Goal: Task Accomplishment & Management: Manage account settings

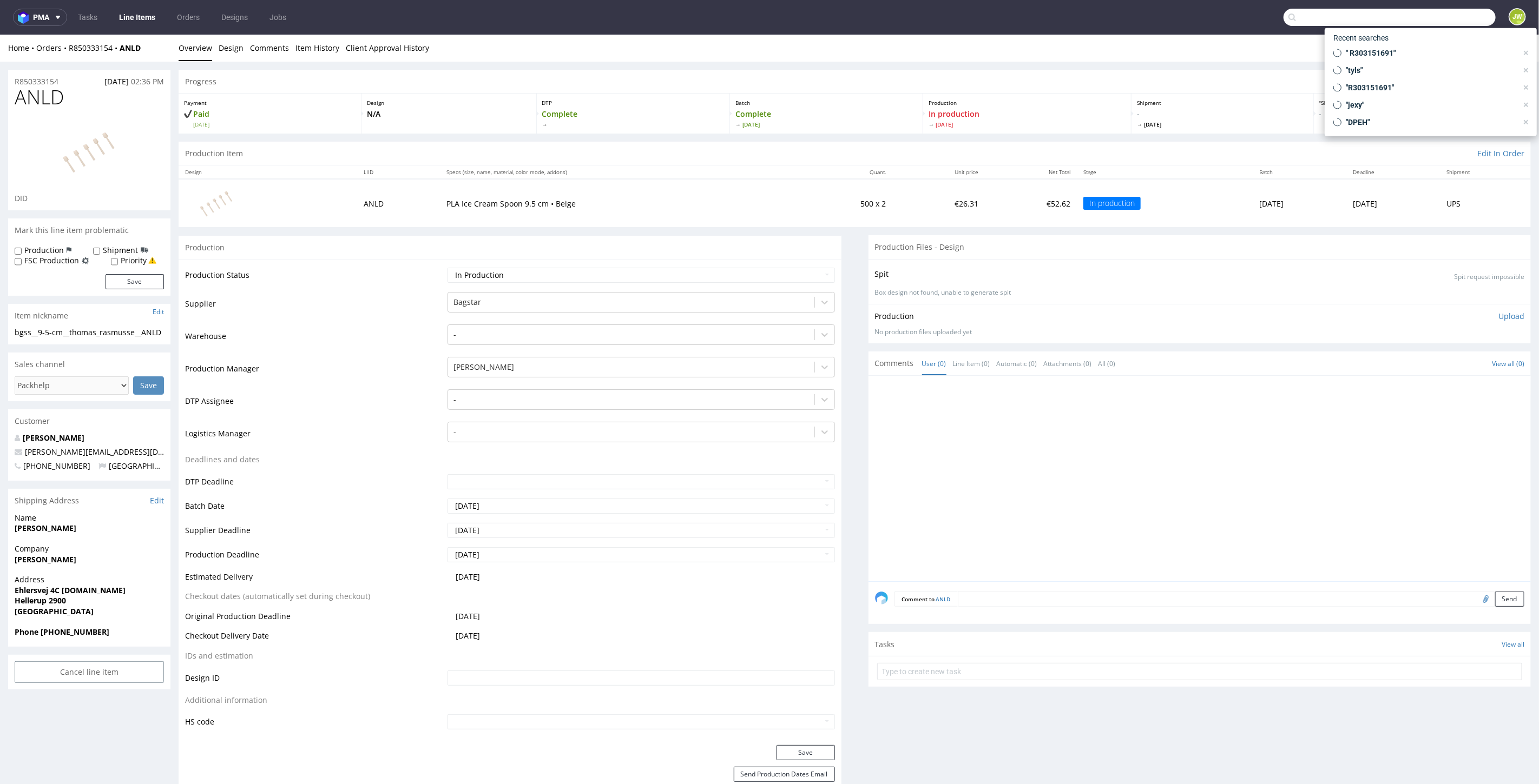
click at [1455, 14] on input "text" at bounding box center [1389, 17] width 212 height 17
paste input "R303151691"
drag, startPoint x: 1354, startPoint y: 17, endPoint x: 1181, endPoint y: 14, distance: 173.0
click at [1181, 14] on nav "pma Tasks Line Items Orders Designs Jobs R303151691 JW" at bounding box center [770, 17] width 1539 height 35
click at [1442, 16] on input "uaiy" at bounding box center [1455, 17] width 81 height 17
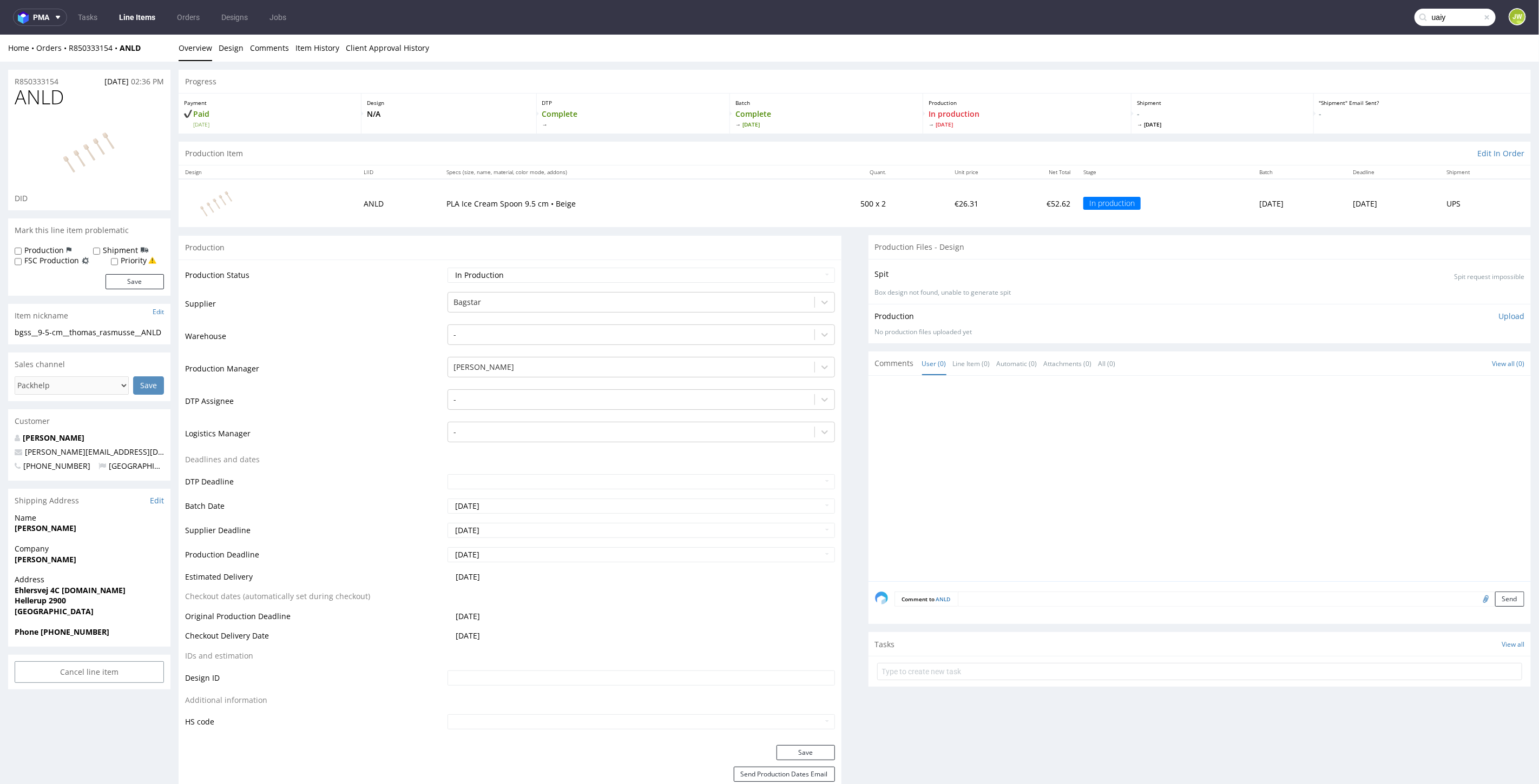
type input "uaiy"
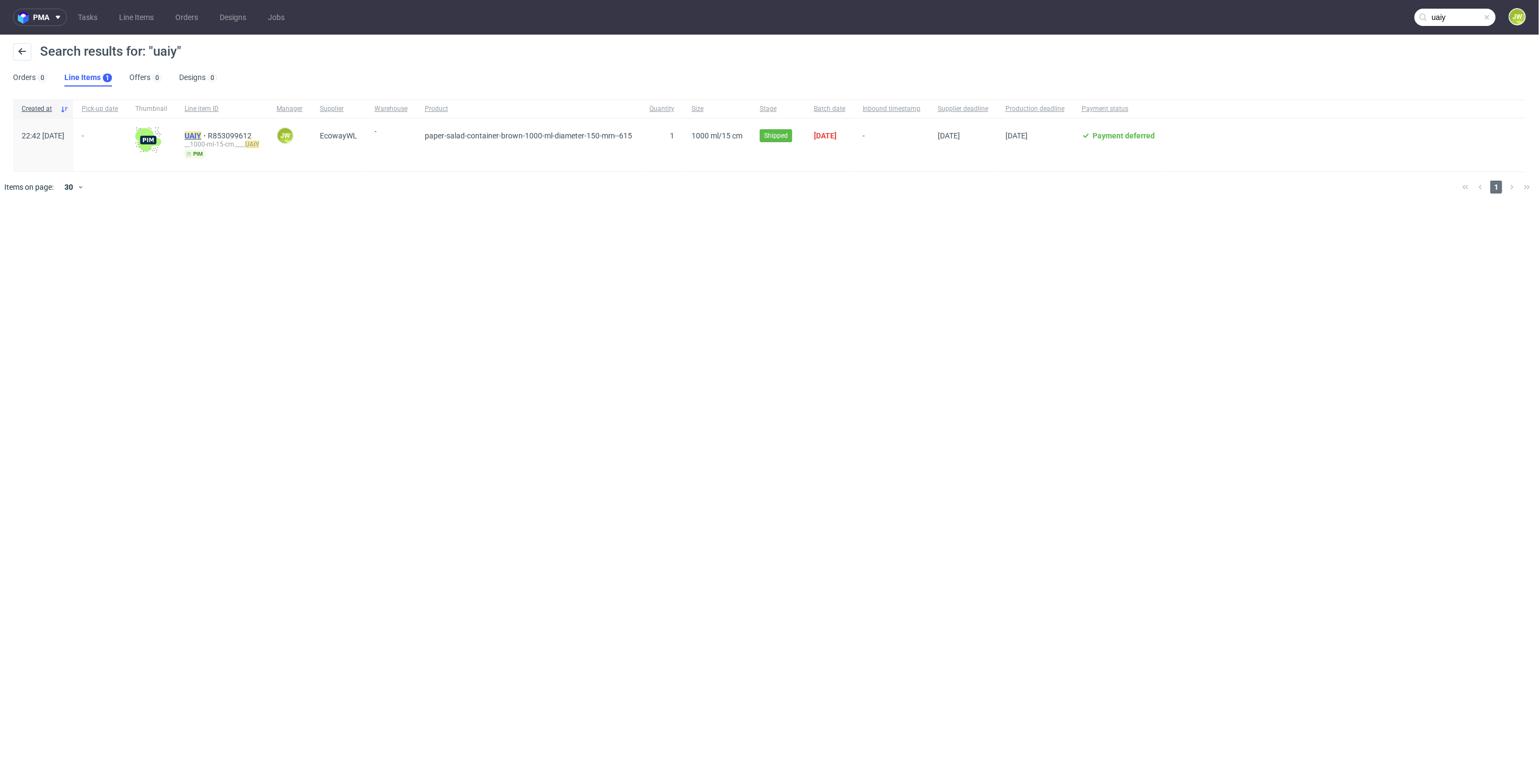
click at [201, 136] on mark "UAIY" at bounding box center [193, 136] width 17 height 8
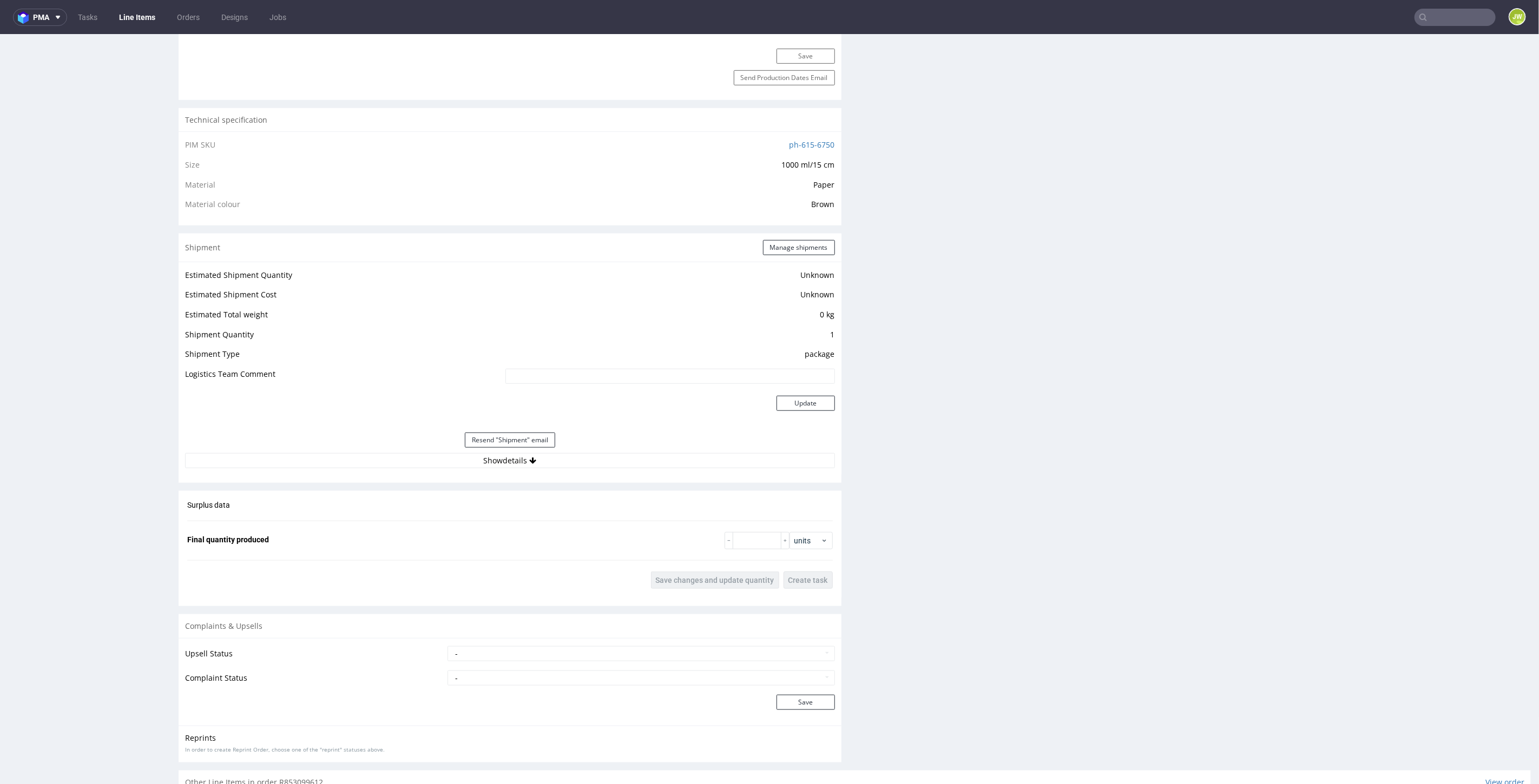
scroll to position [841, 0]
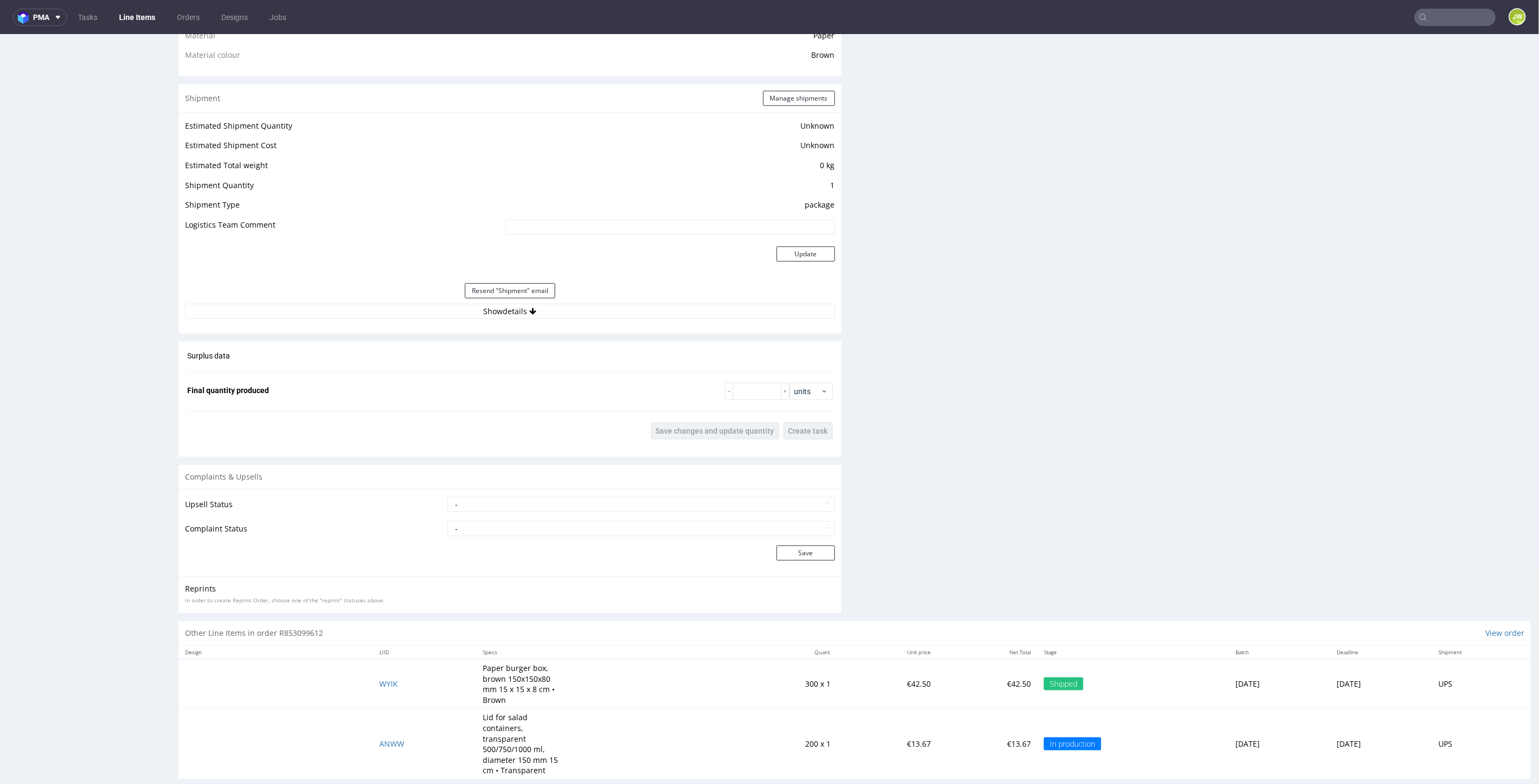
click at [482, 317] on div "Estimated Shipment Quantity Unknown Estimated Shipment Cost Unknown Estimated T…" at bounding box center [510, 218] width 663 height 213
click at [488, 313] on button "Show details" at bounding box center [510, 310] width 650 height 15
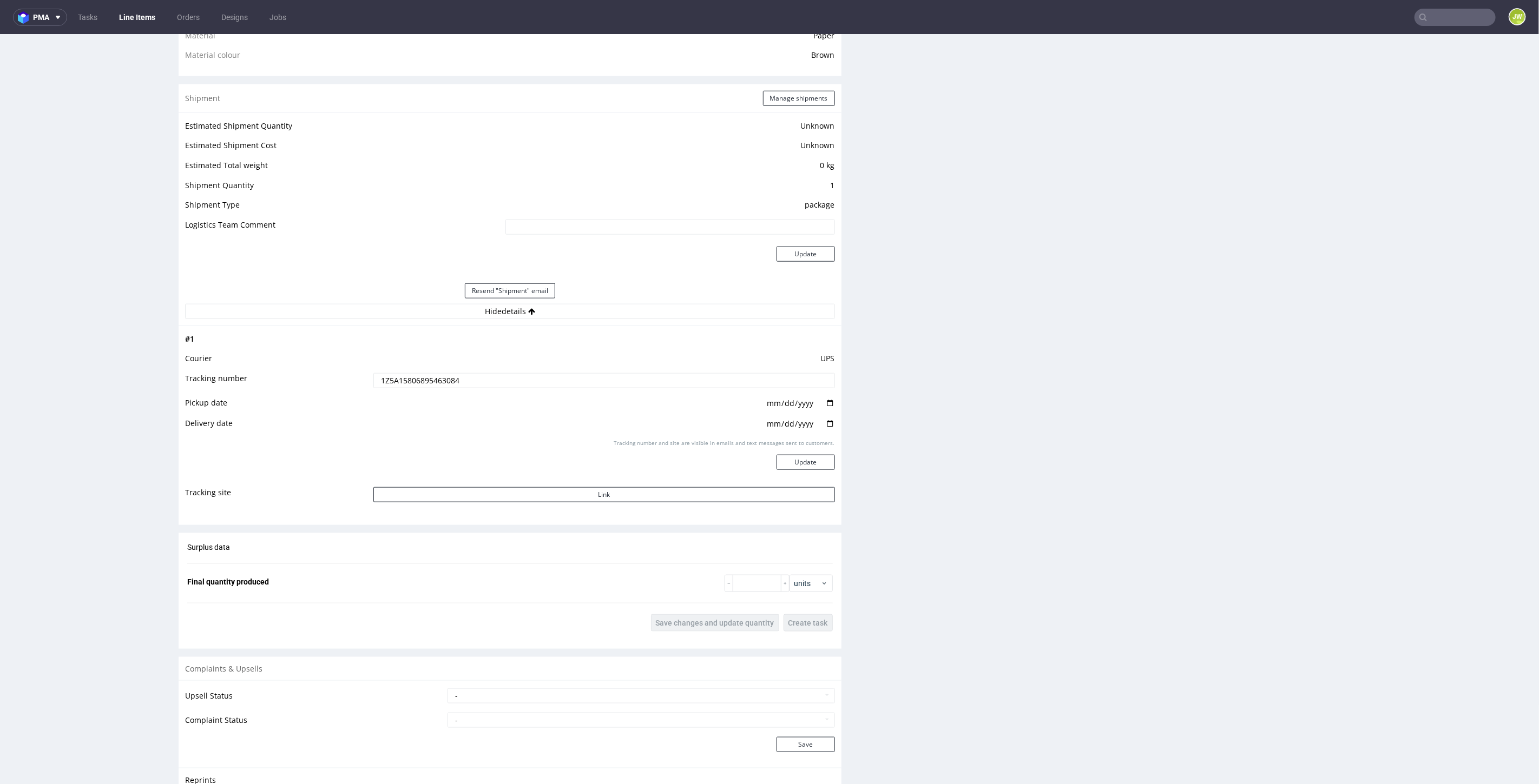
click at [434, 381] on input "1Z5A15806895463084" at bounding box center [604, 380] width 462 height 15
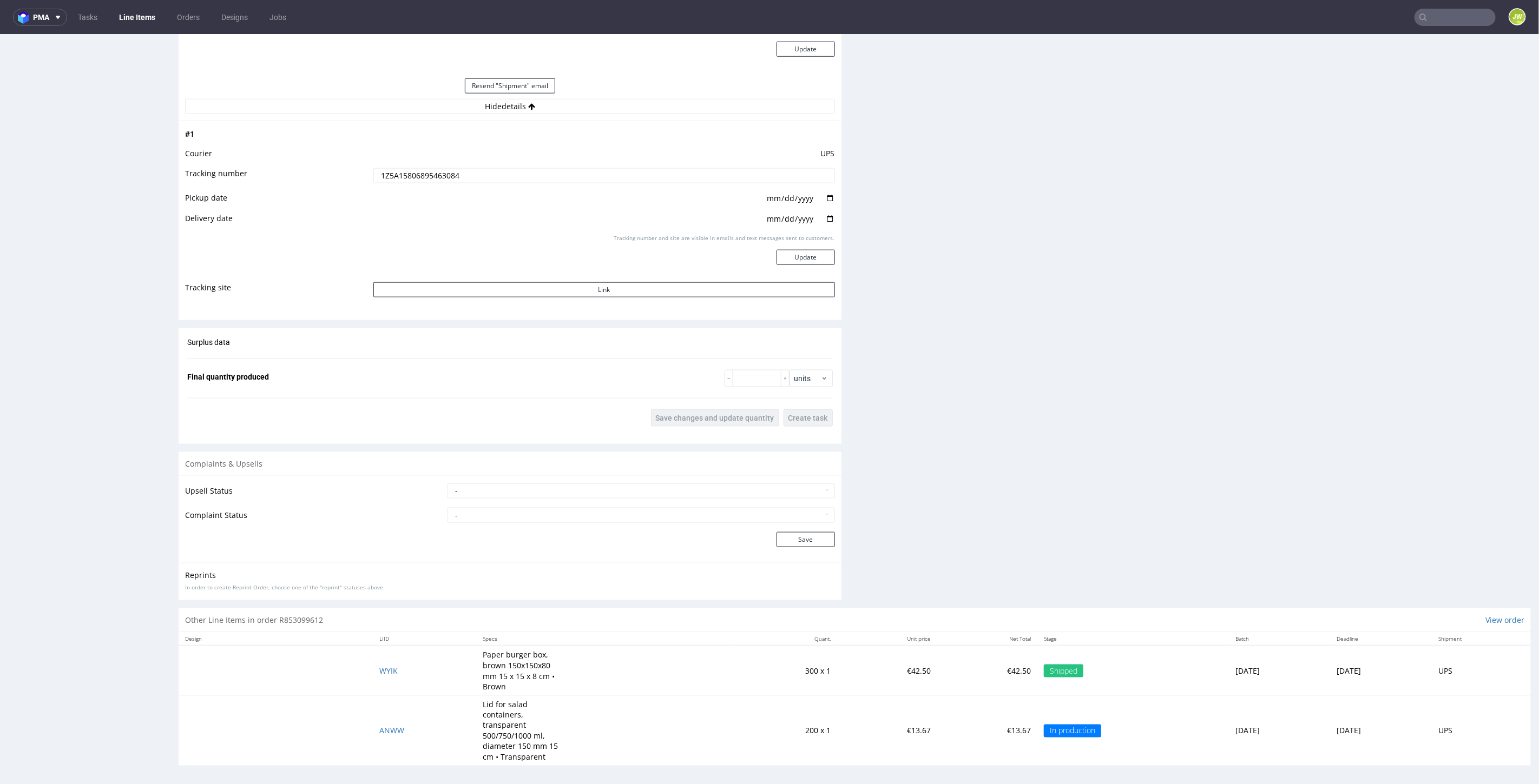
scroll to position [3, 0]
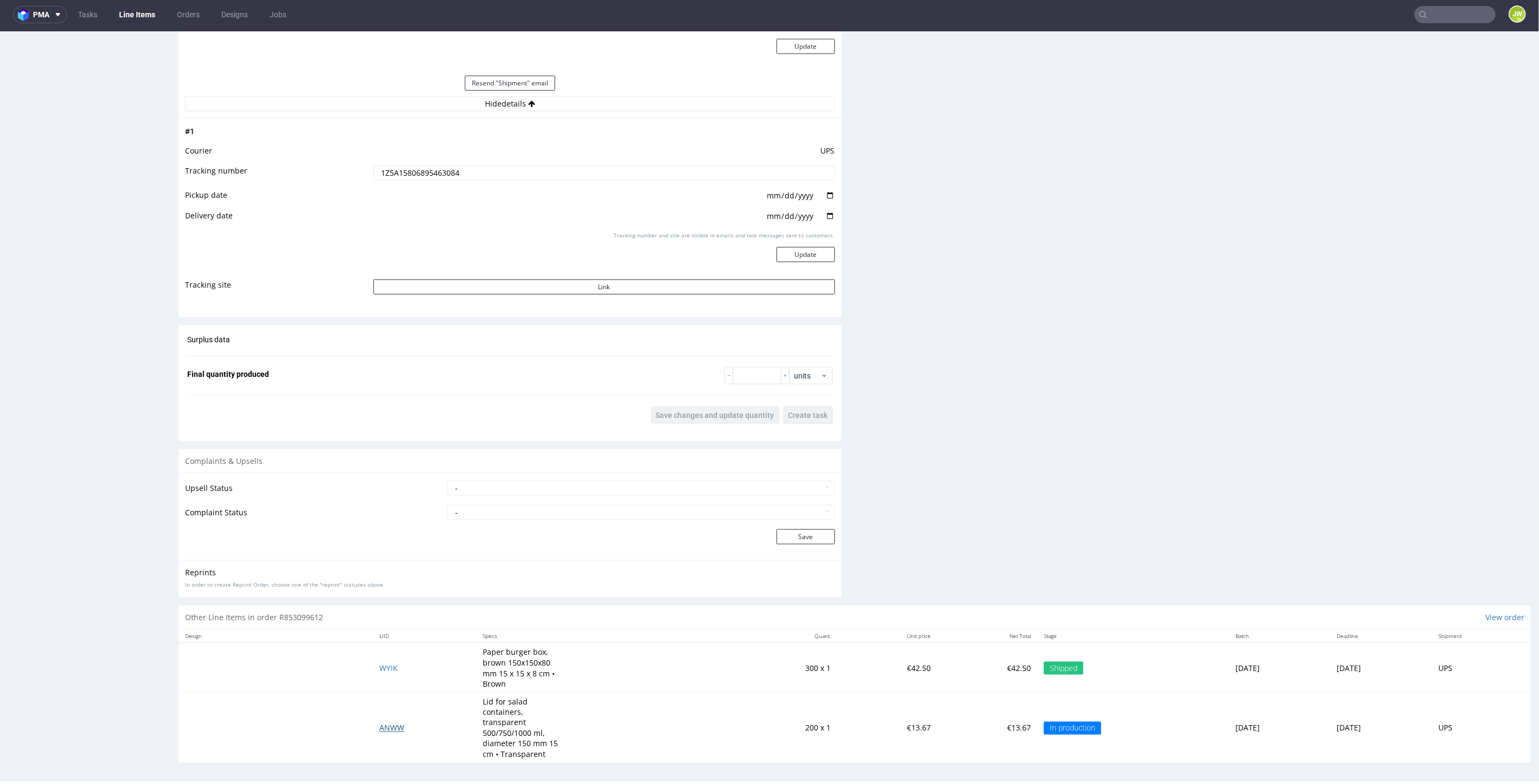
click at [379, 728] on span "ANWW" at bounding box center [392, 727] width 25 height 10
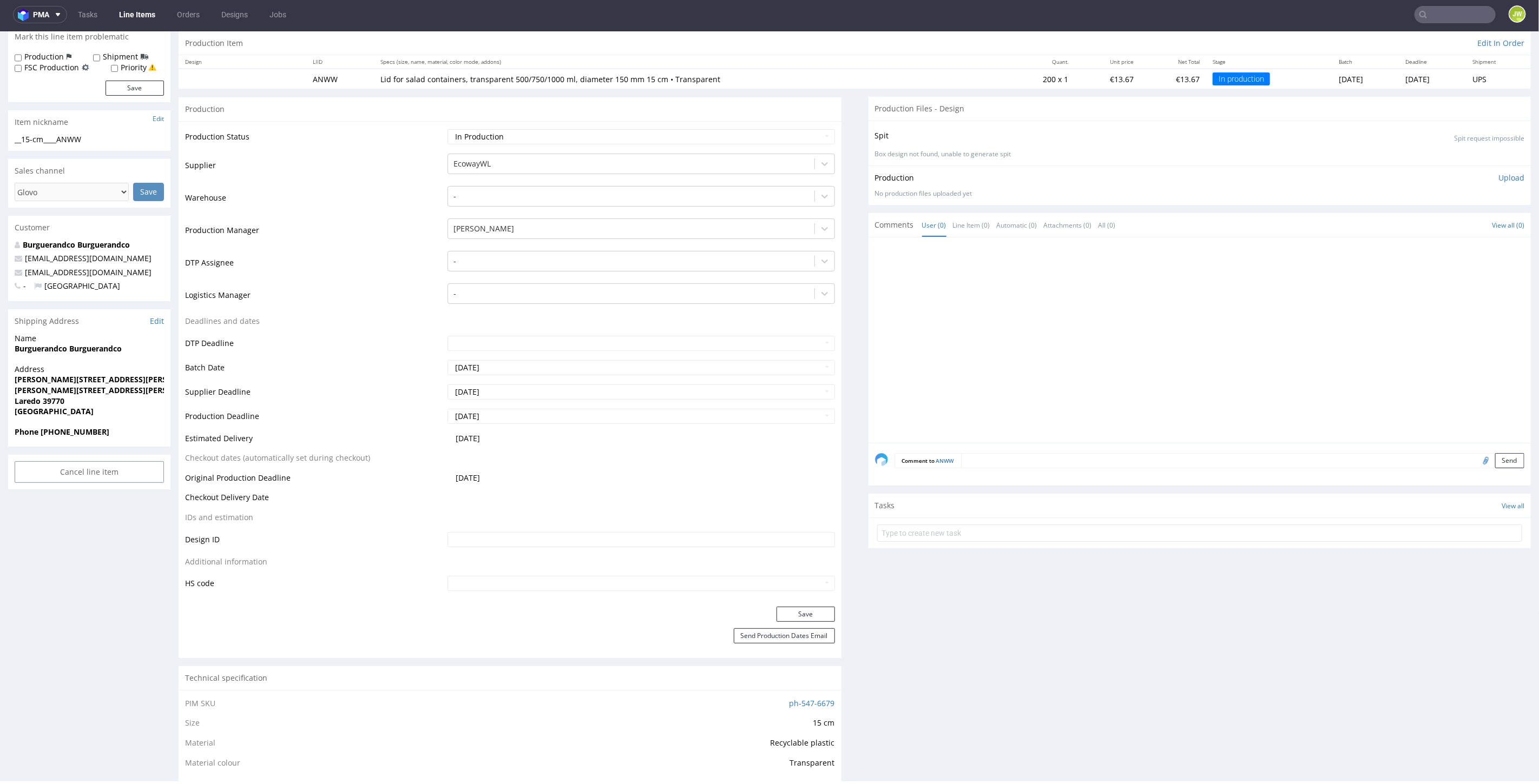
scroll to position [120, 0]
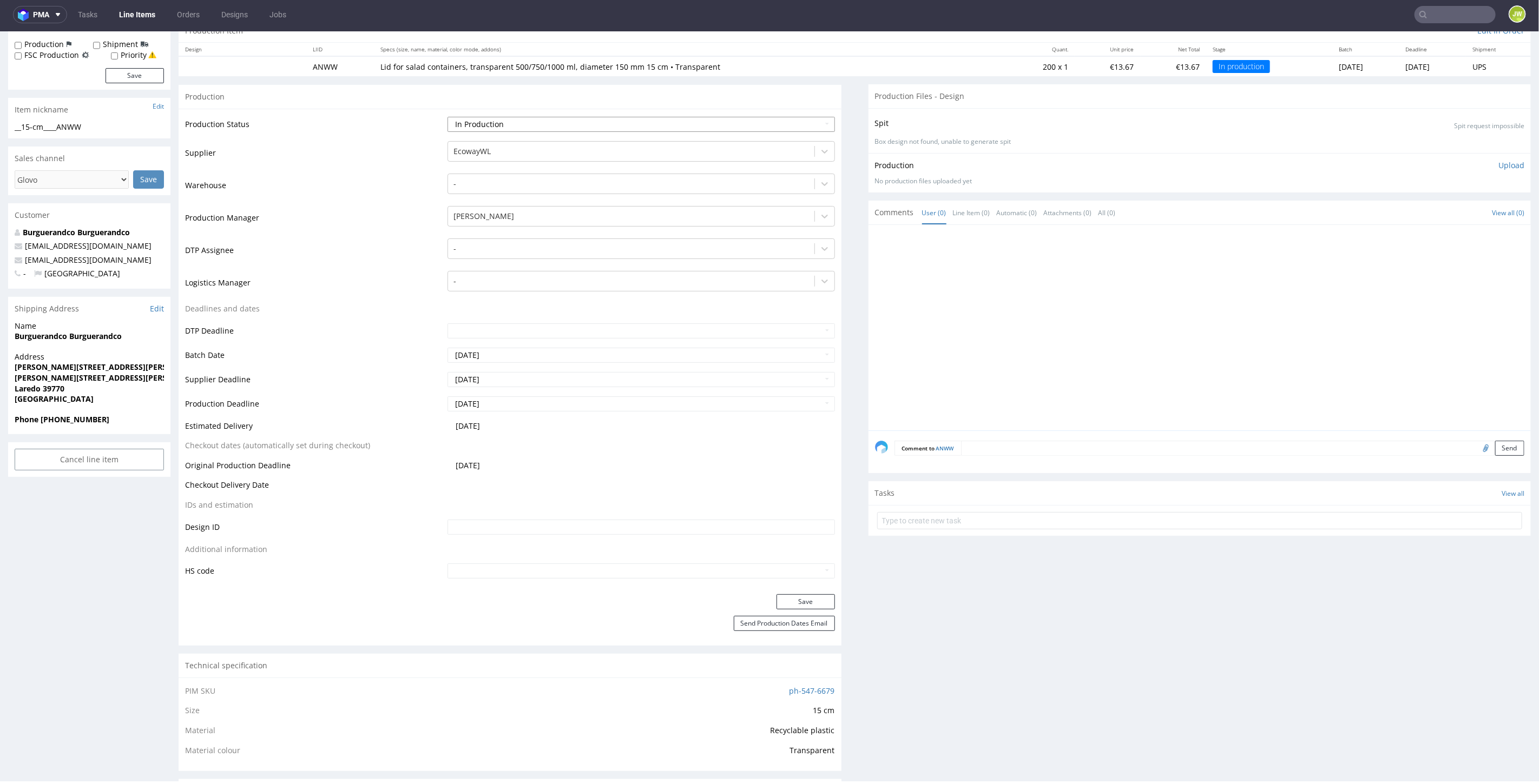
click at [464, 120] on select "Waiting for Artwork Waiting for Diecut Waiting for Mockup Waiting for DTP Waiti…" at bounding box center [641, 124] width 387 height 15
click at [401, 263] on td "DTP Assignee" at bounding box center [315, 253] width 260 height 32
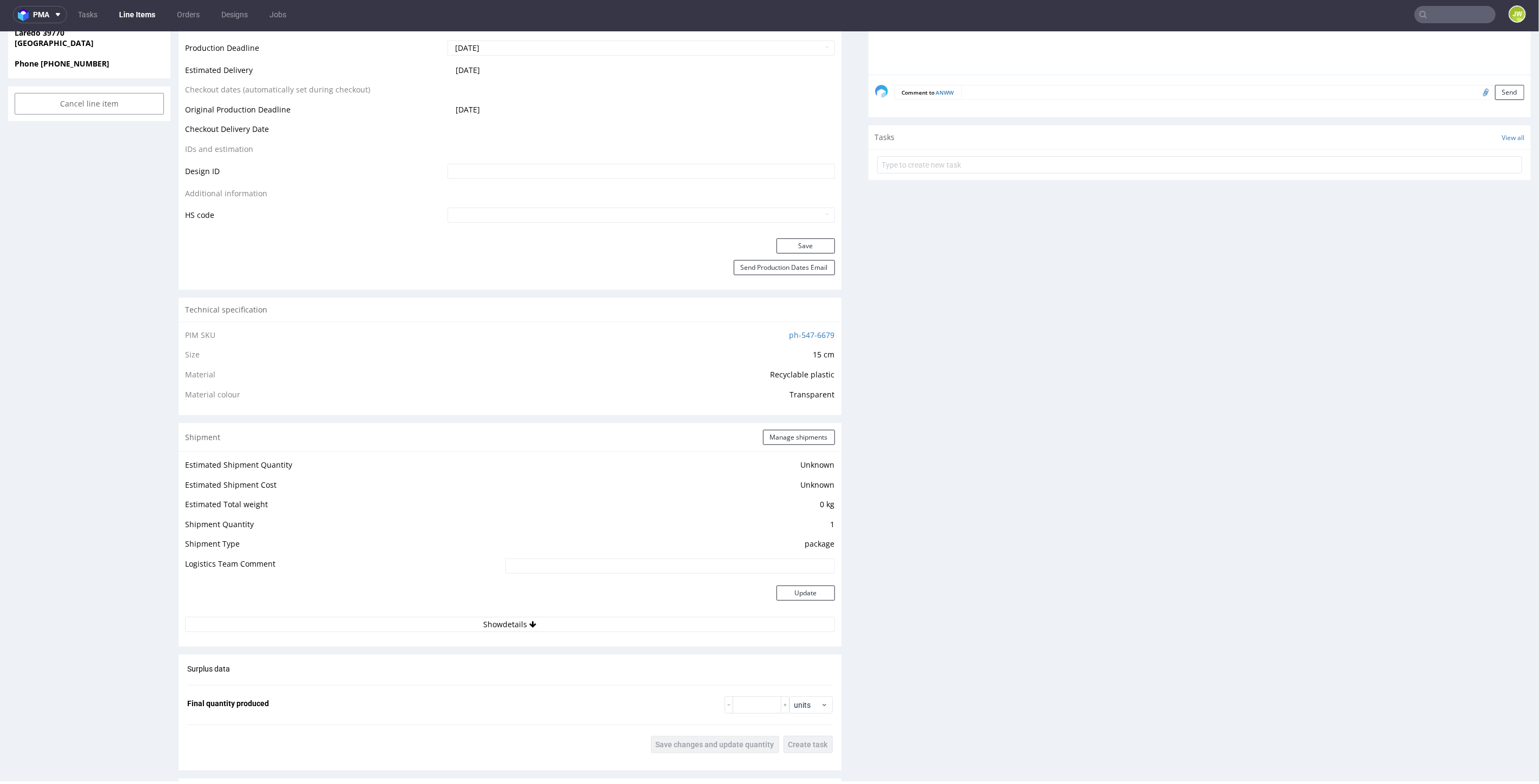
scroll to position [661, 0]
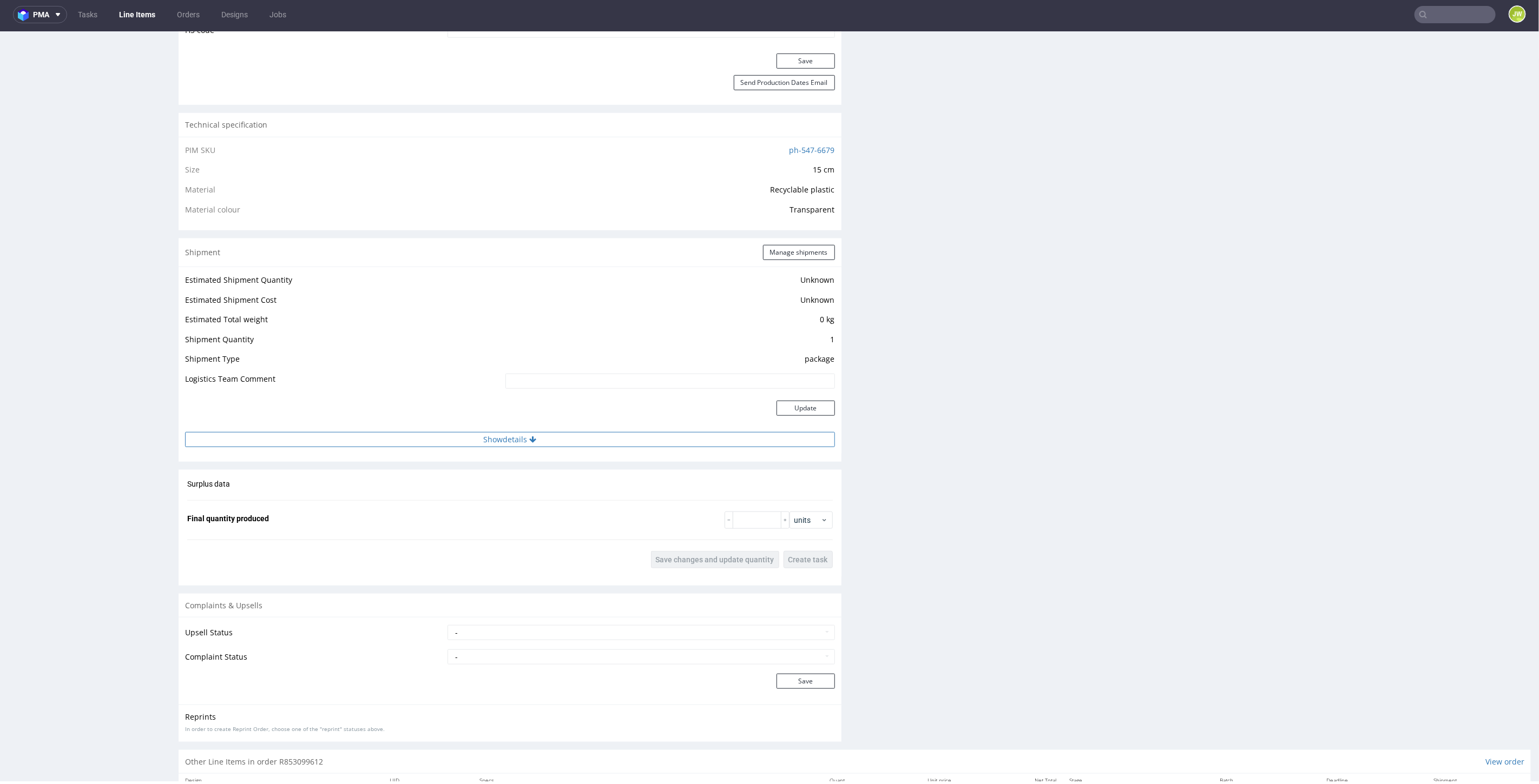
click at [499, 437] on button "Show details" at bounding box center [510, 439] width 650 height 15
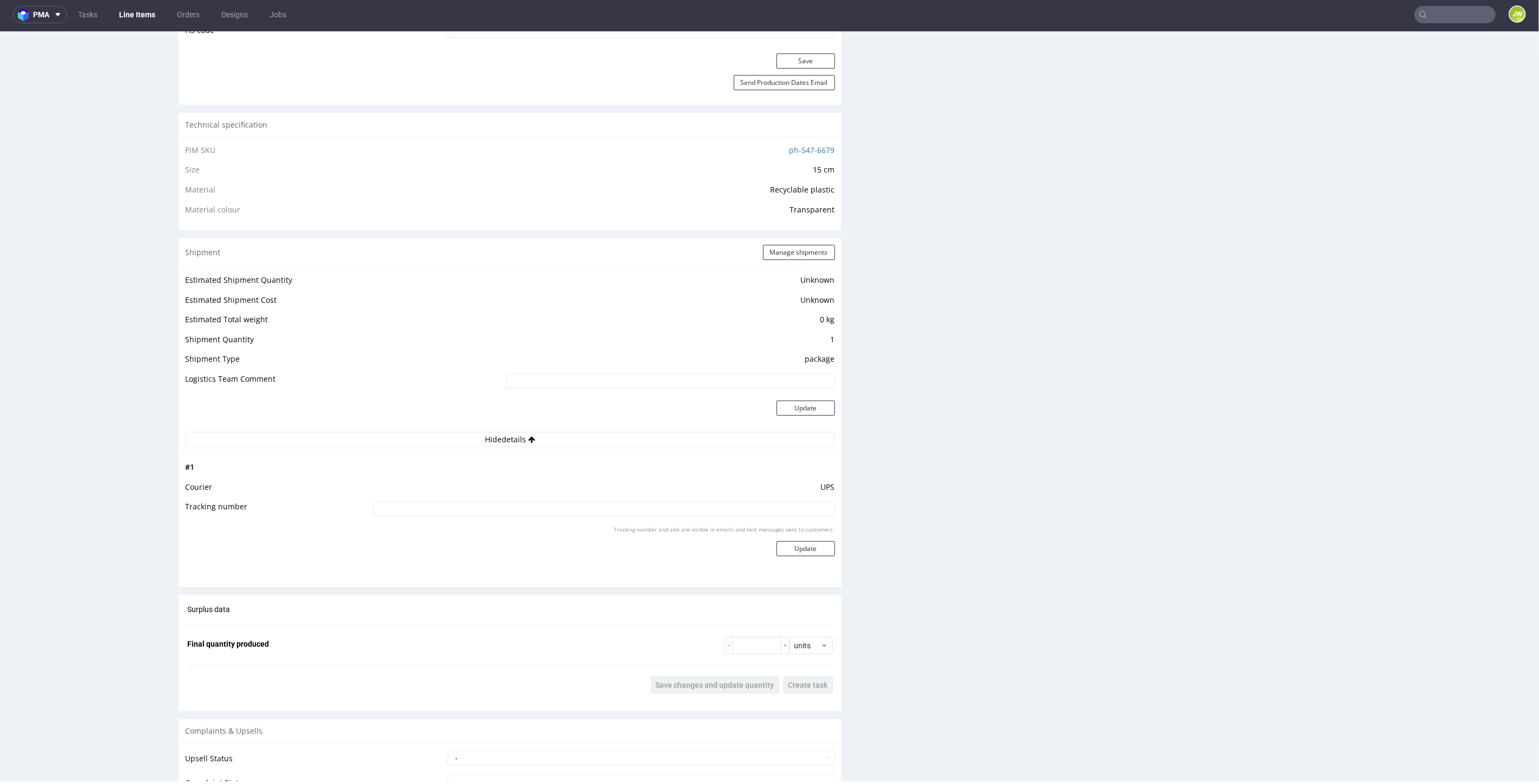
click at [471, 515] on td at bounding box center [602, 512] width 464 height 24
click at [471, 511] on input at bounding box center [604, 508] width 462 height 15
paste input "1Z5A15806895463084"
type input "1Z5A15806895463084"
click at [777, 548] on button "Update" at bounding box center [806, 548] width 59 height 15
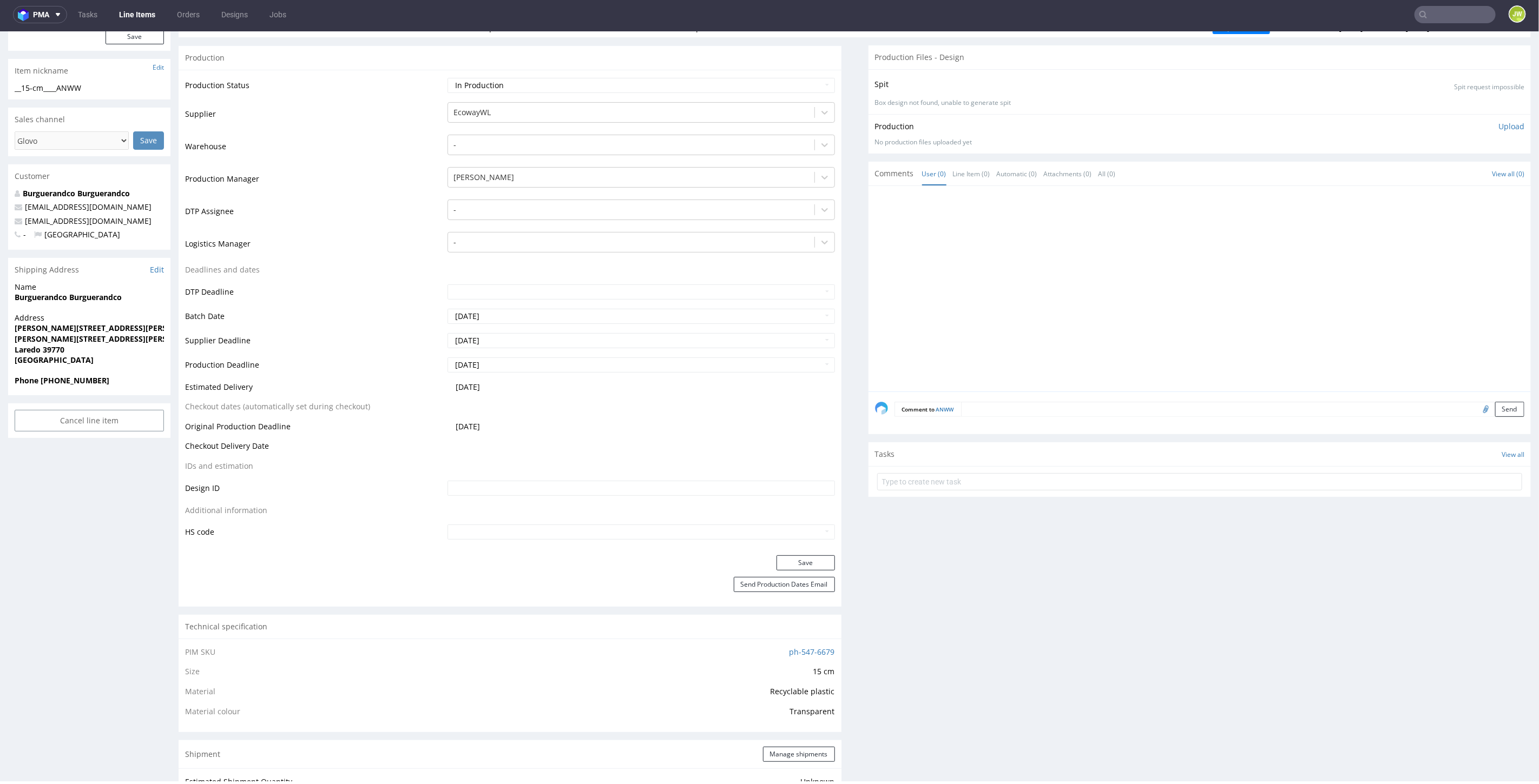
scroll to position [0, 0]
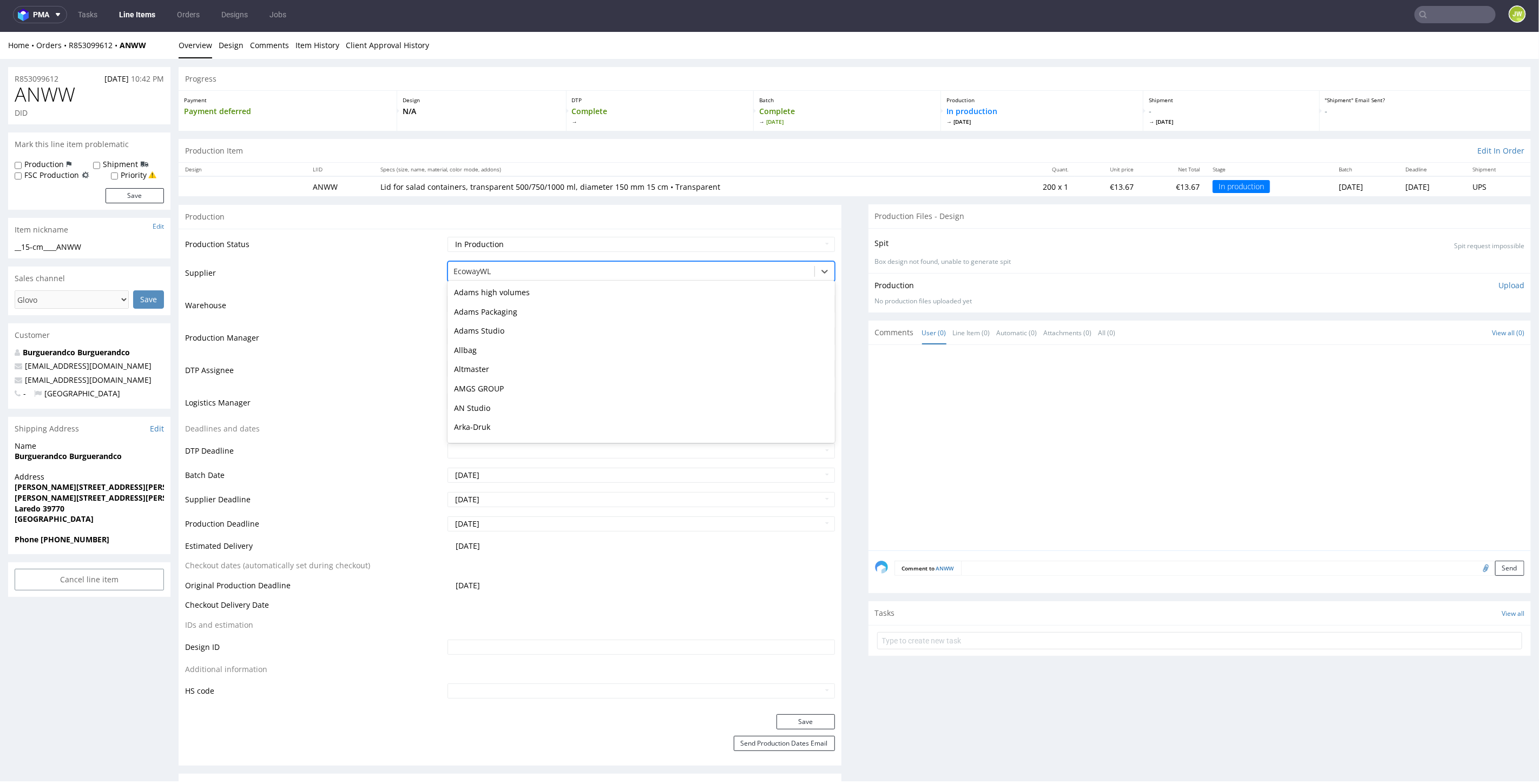
click at [474, 268] on div at bounding box center [631, 271] width 355 height 13
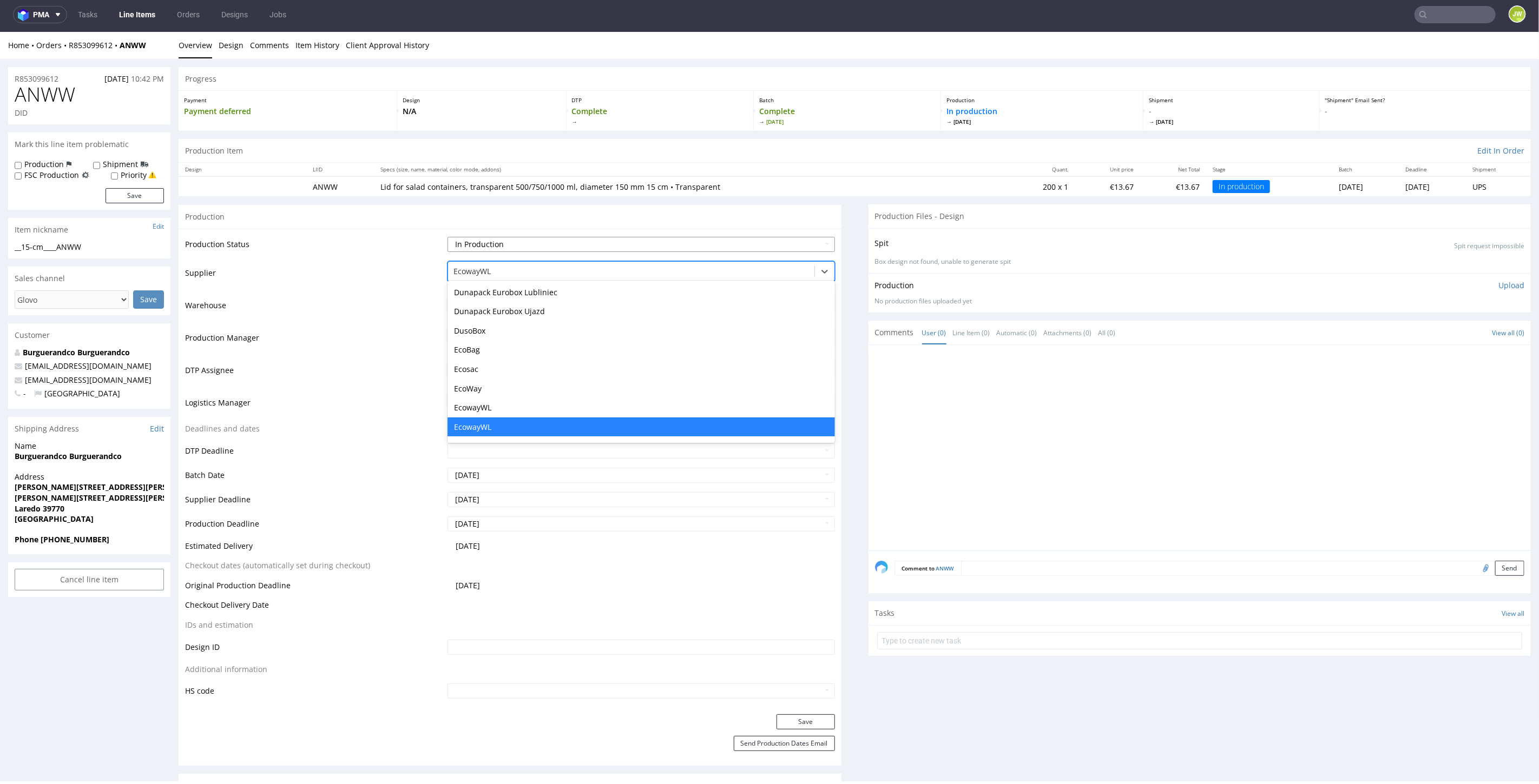
click at [469, 241] on select "Waiting for Artwork Waiting for Diecut Waiting for Mockup Waiting for DTP Waiti…" at bounding box center [641, 244] width 387 height 15
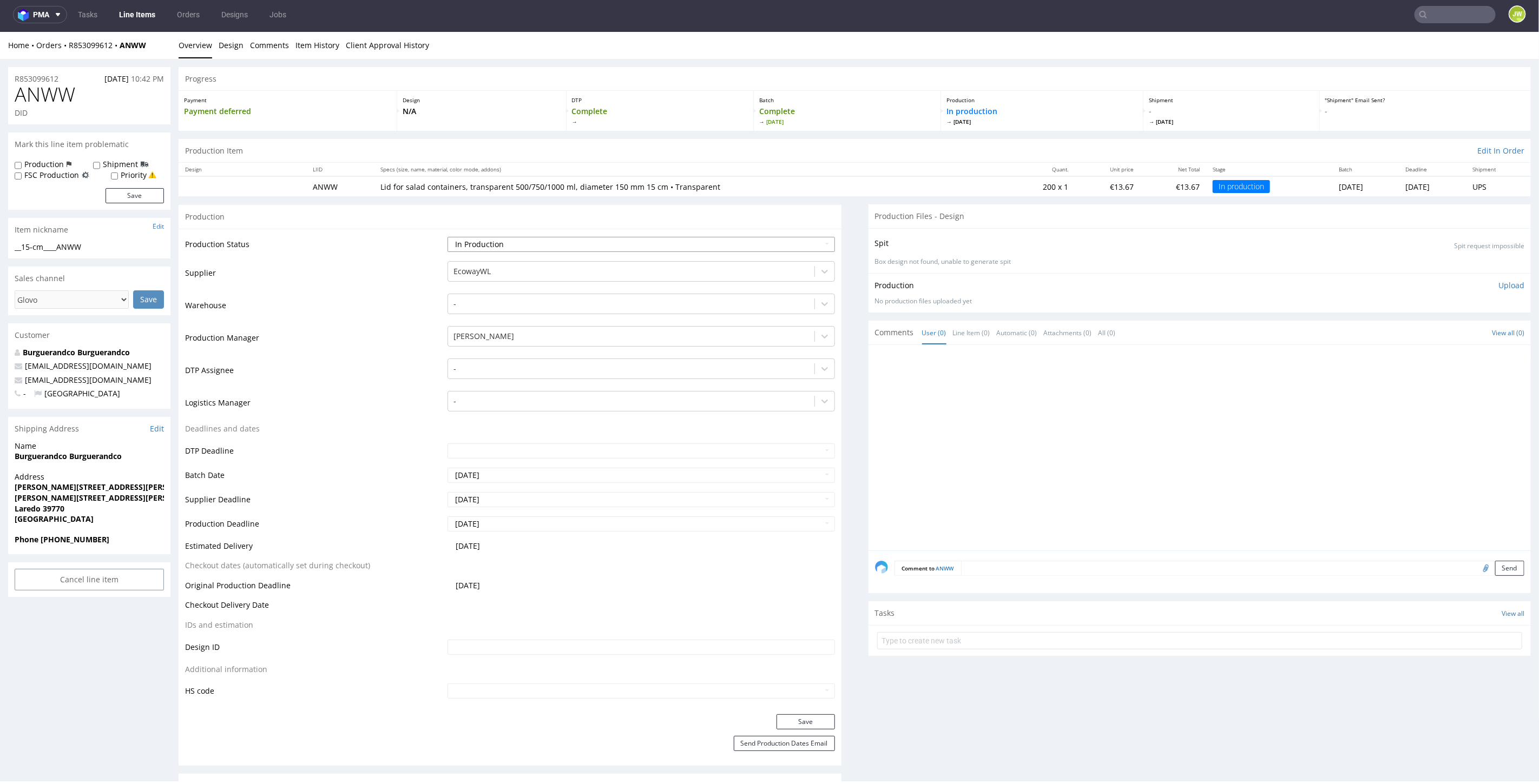
select select "production_complete"
click at [447, 236] on select "Waiting for Artwork Waiting for Diecut Waiting for Mockup Waiting for DTP Waiti…" at bounding box center [641, 244] width 387 height 15
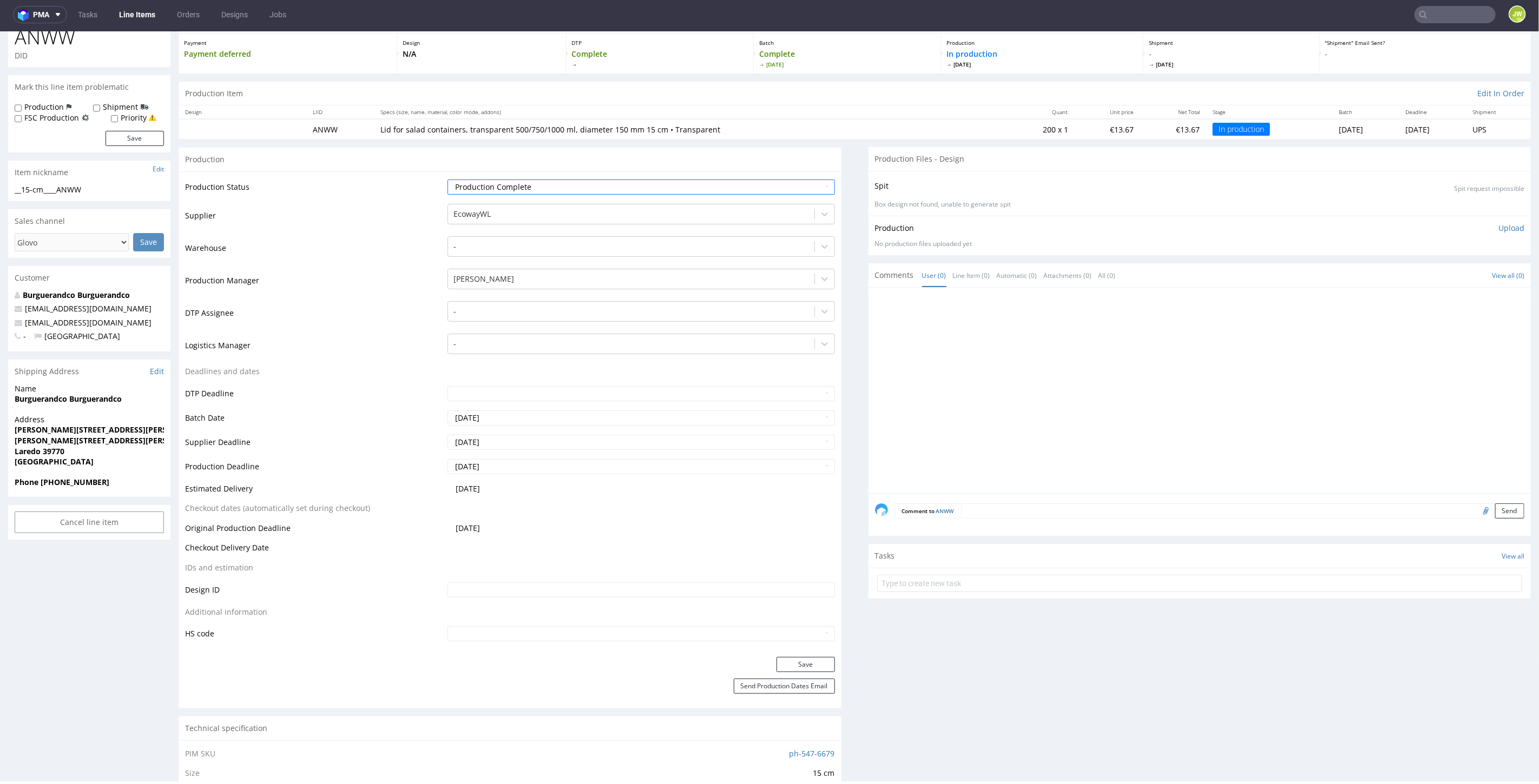
scroll to position [180, 0]
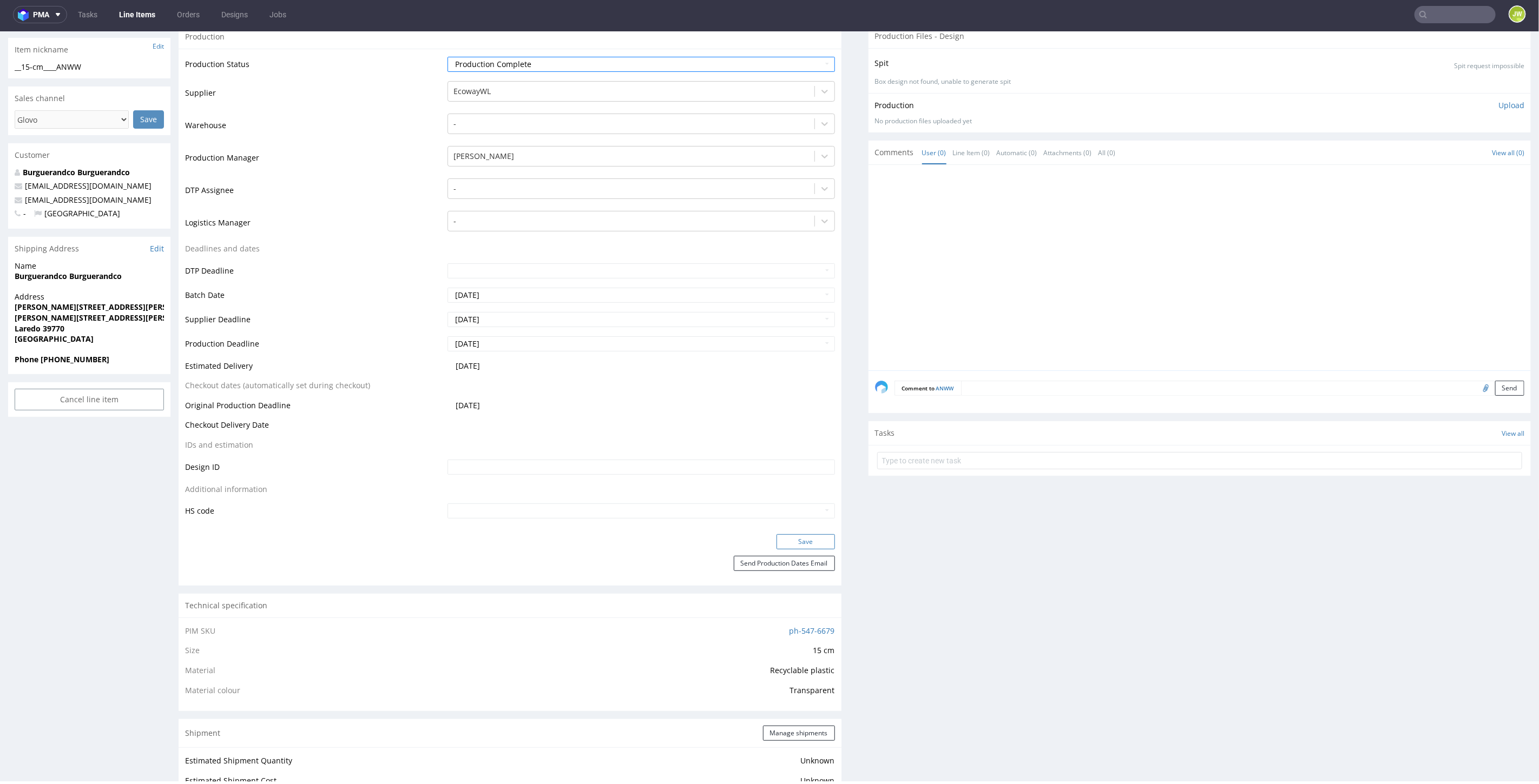
click at [777, 534] on button "Save" at bounding box center [806, 541] width 59 height 15
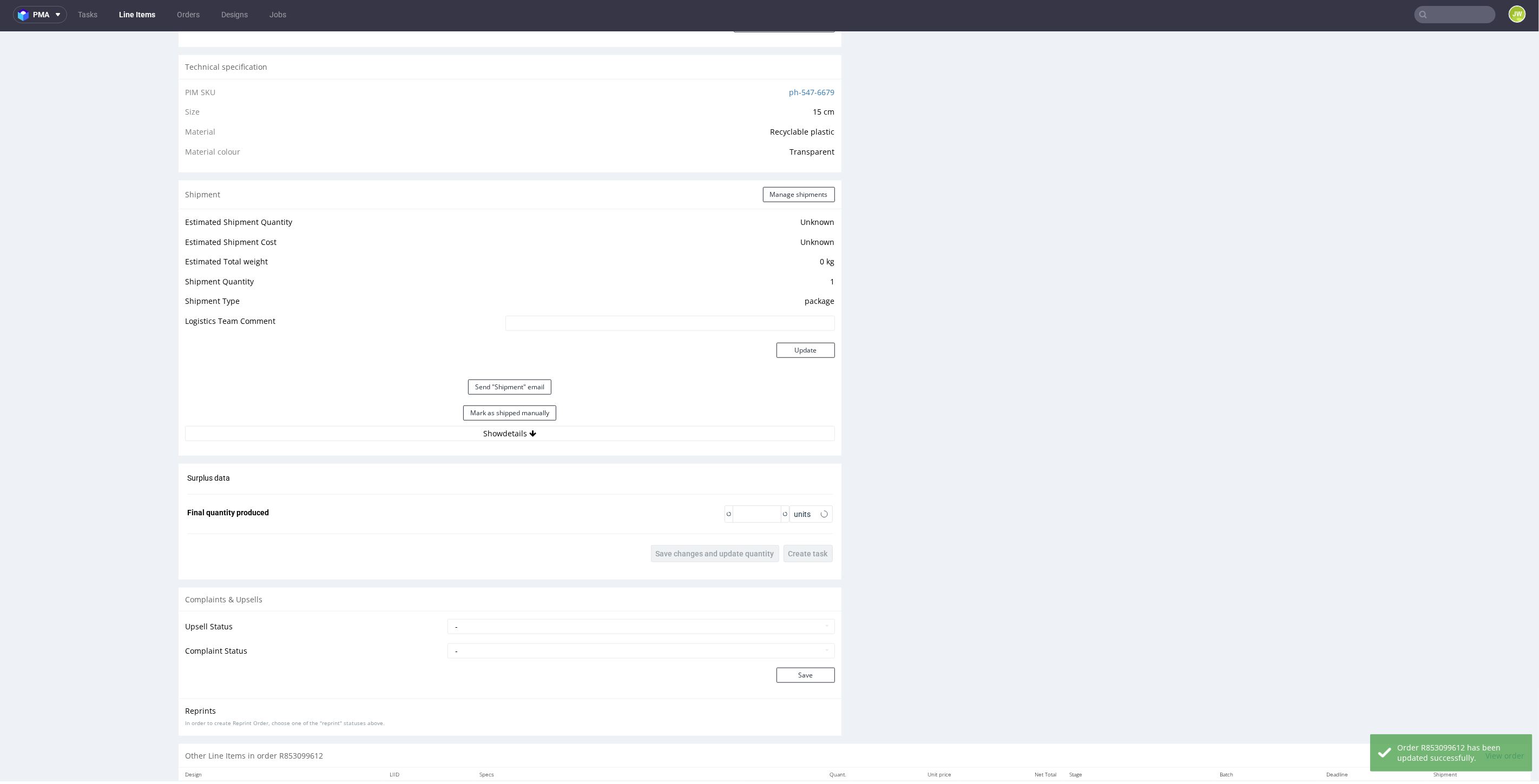
scroll to position [721, 0]
click at [486, 409] on button "Mark as shipped manually" at bounding box center [510, 410] width 93 height 15
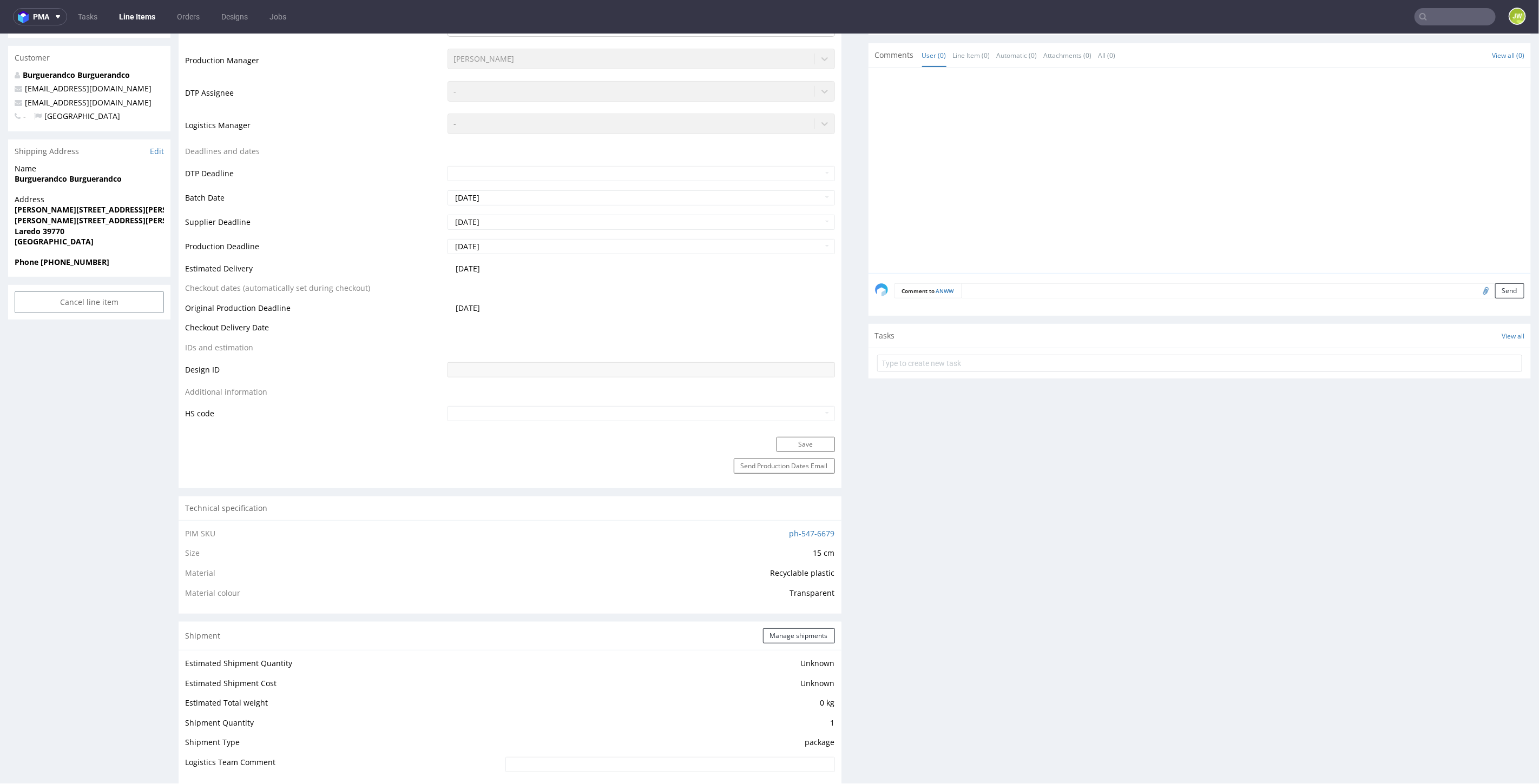
scroll to position [0, 0]
click at [1433, 14] on input "text" at bounding box center [1455, 17] width 81 height 17
type input "tncz"
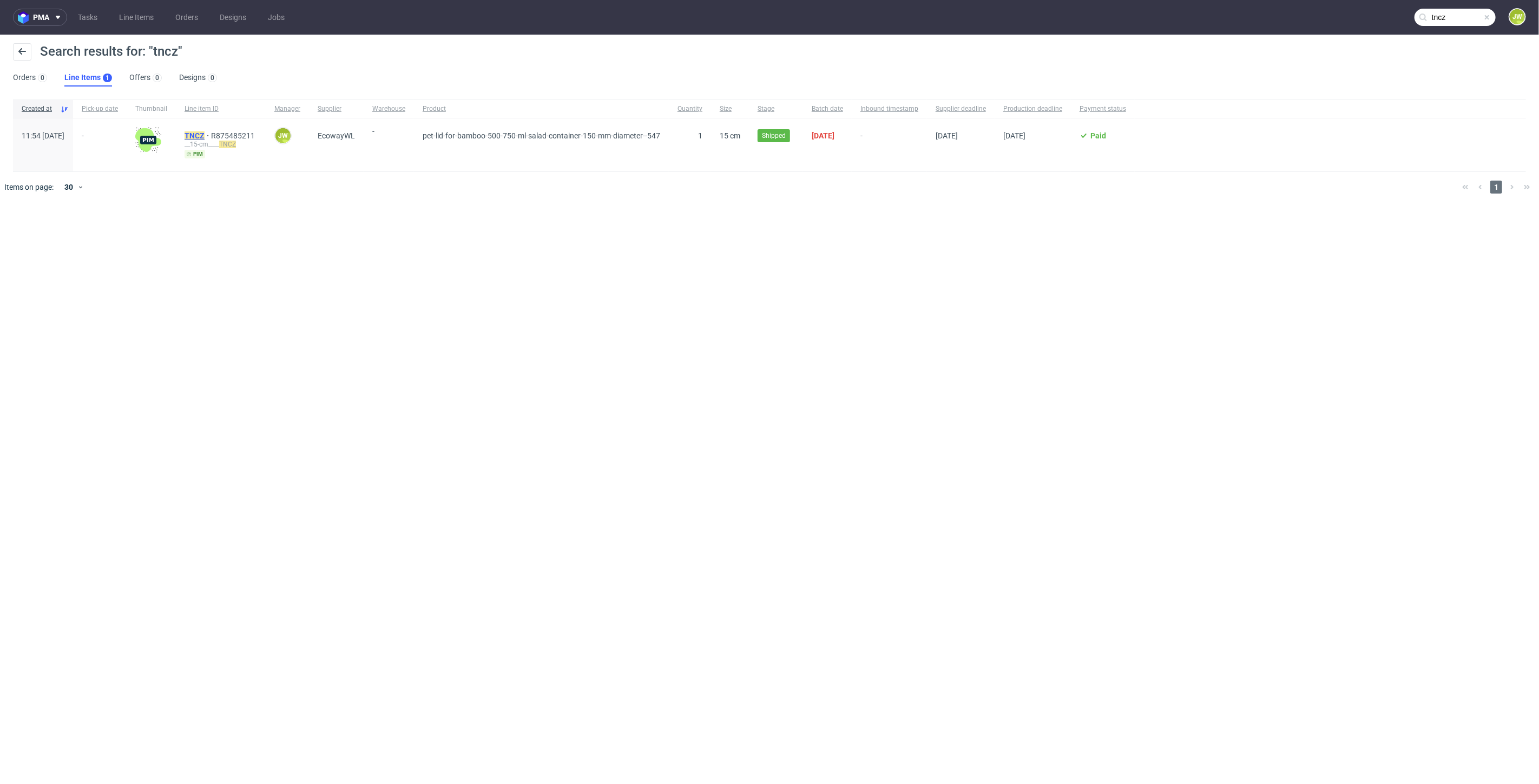
click at [204, 132] on mark "TNCZ" at bounding box center [195, 136] width 20 height 8
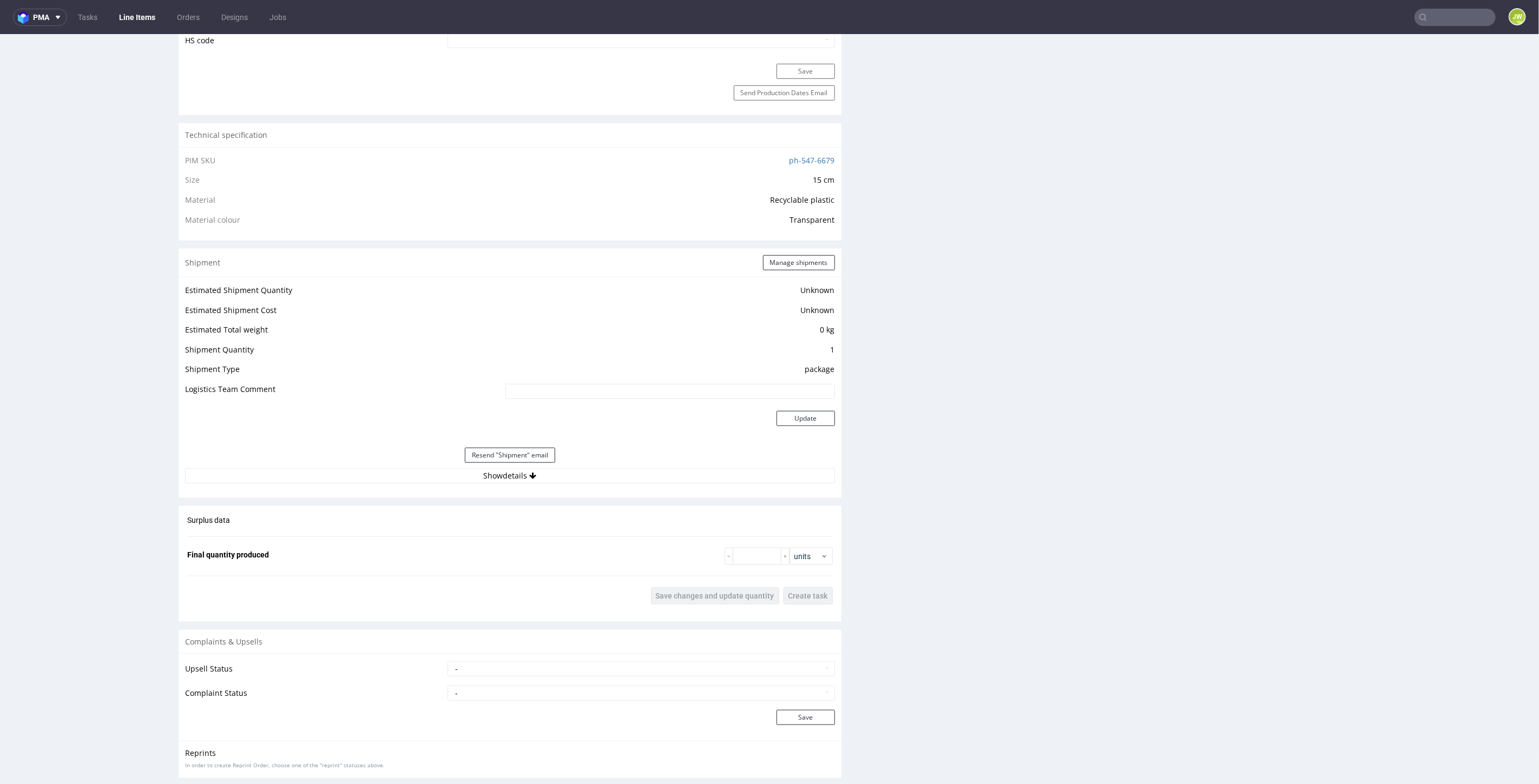
scroll to position [820, 0]
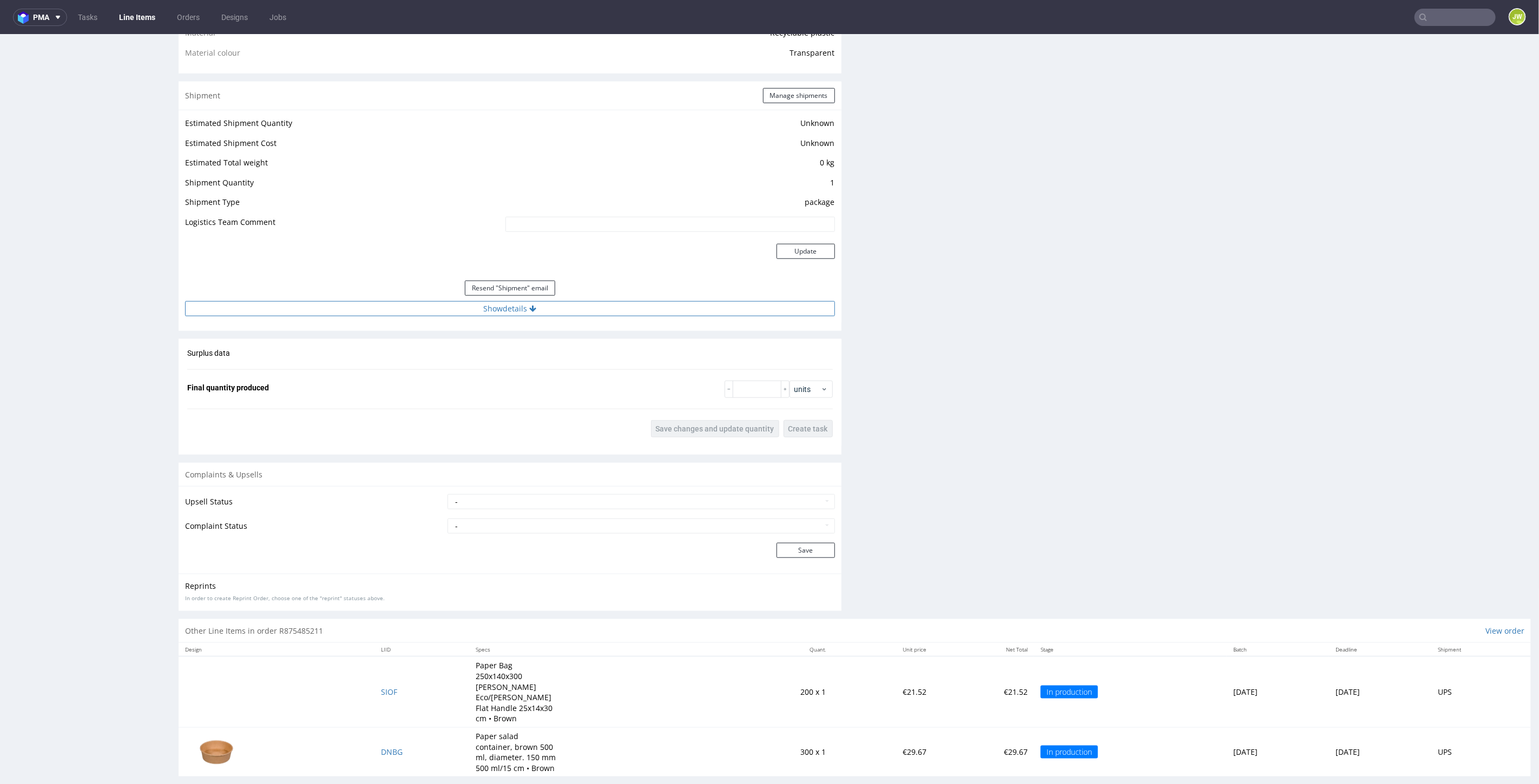
click at [496, 307] on button "Show details" at bounding box center [510, 308] width 650 height 15
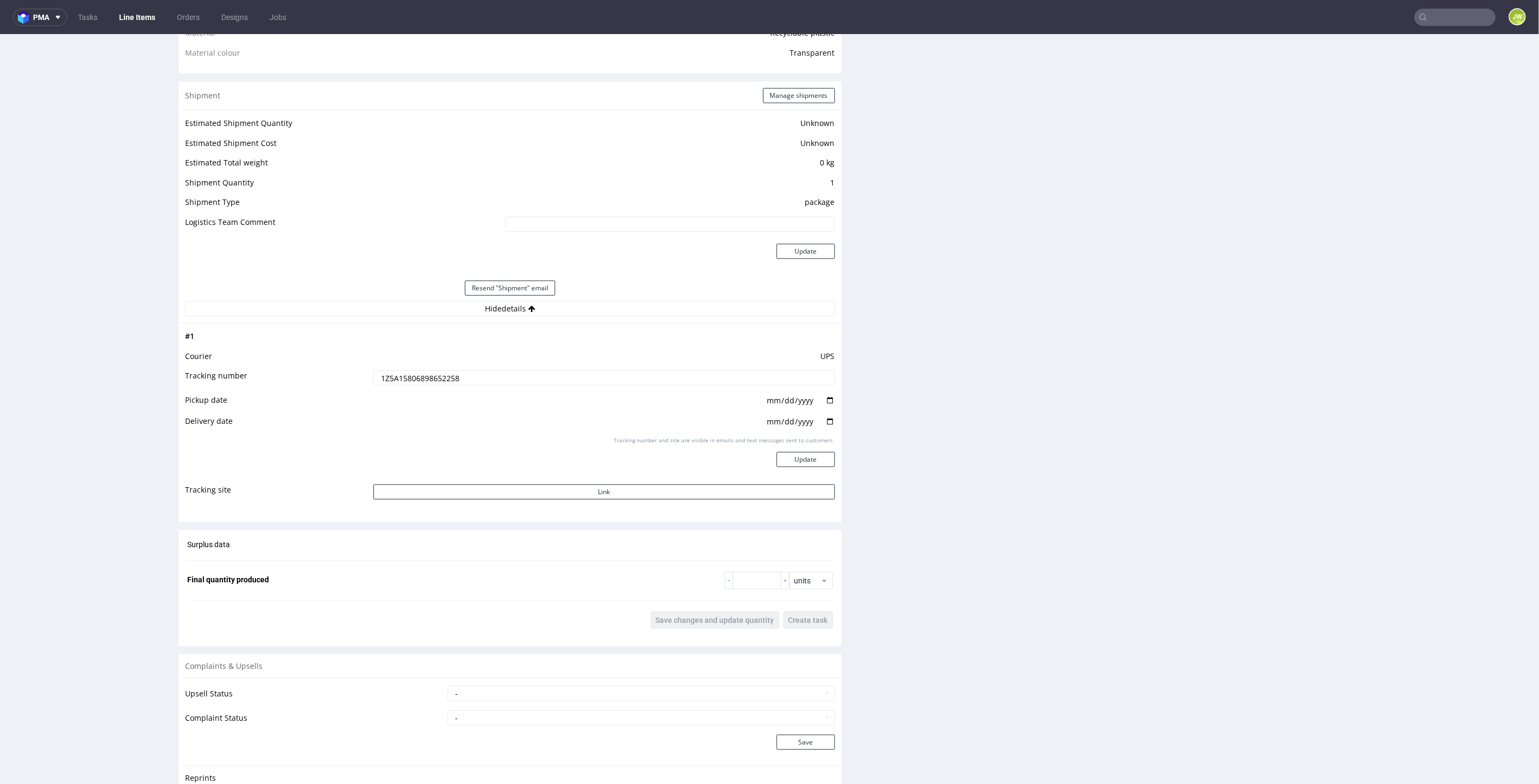
click at [418, 374] on input "1Z5A15806898652258" at bounding box center [604, 377] width 462 height 15
click at [418, 374] on input "1Z5A15806898652258" at bounding box center [604, 377] width 462 height 15
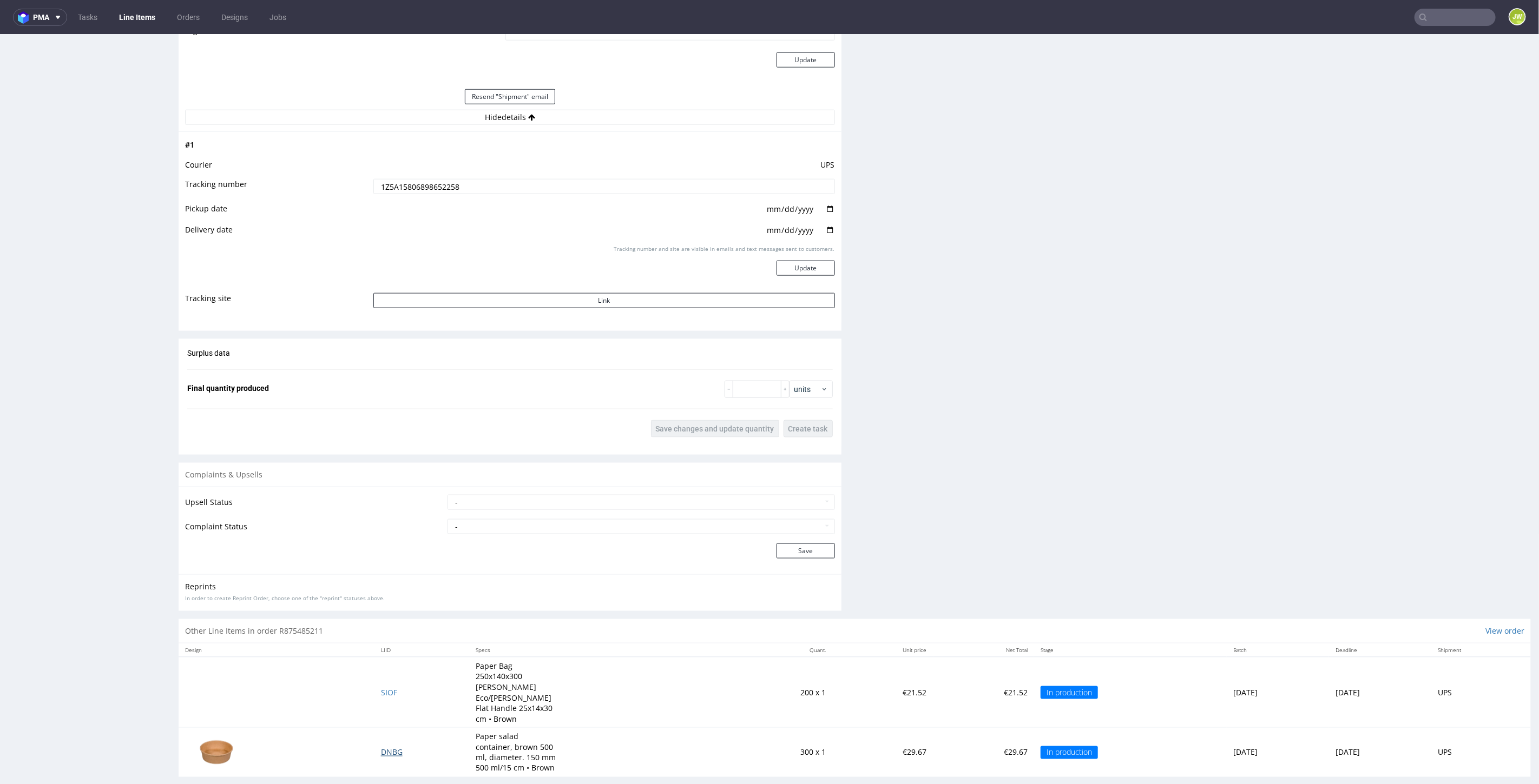
click at [381, 747] on span "DNBG" at bounding box center [392, 752] width 22 height 10
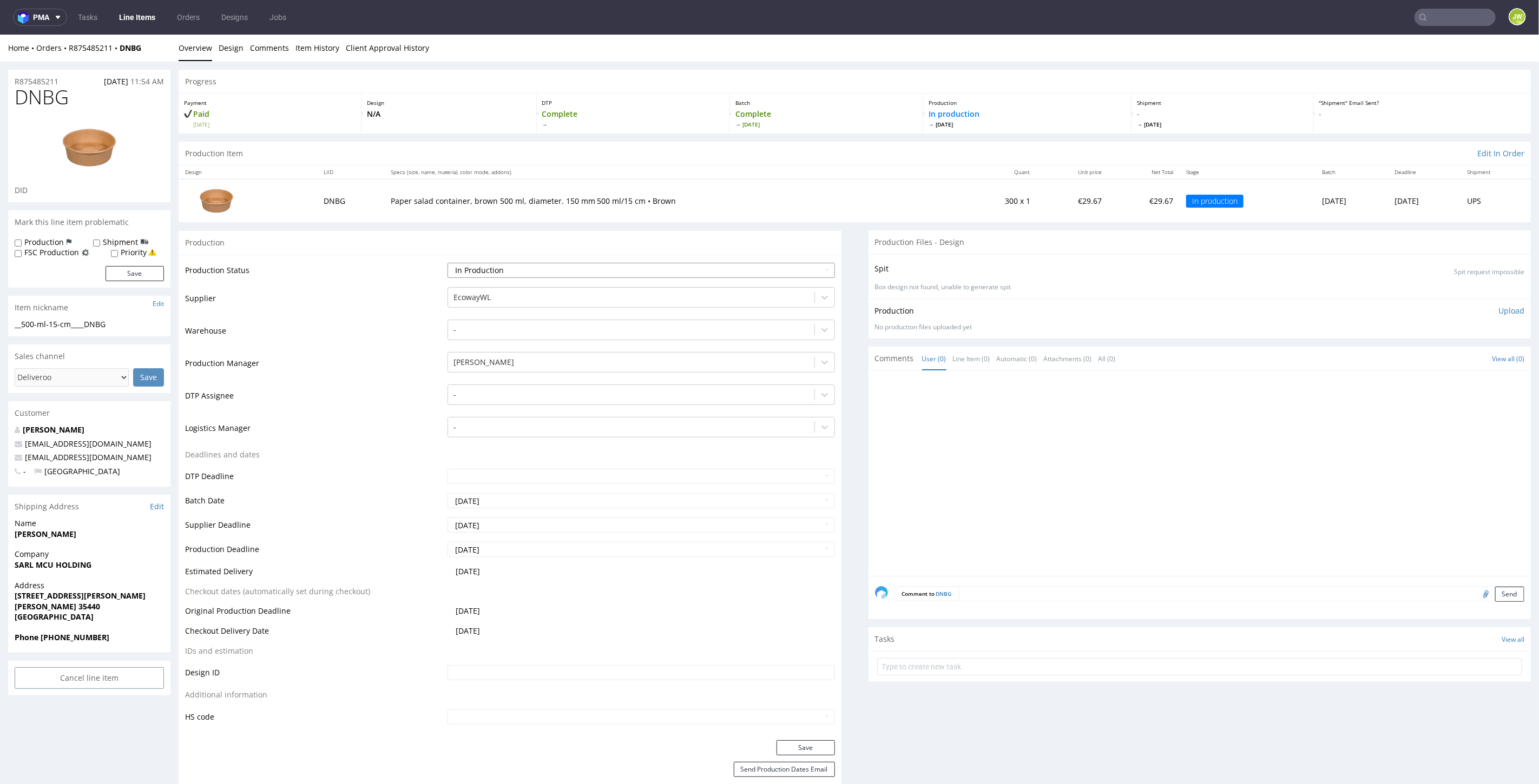
click at [484, 270] on select "Waiting for Artwork Waiting for Diecut Waiting for Mockup Waiting for DTP Waiti…" at bounding box center [641, 269] width 387 height 15
click at [370, 270] on td "Production Status" at bounding box center [315, 273] width 260 height 24
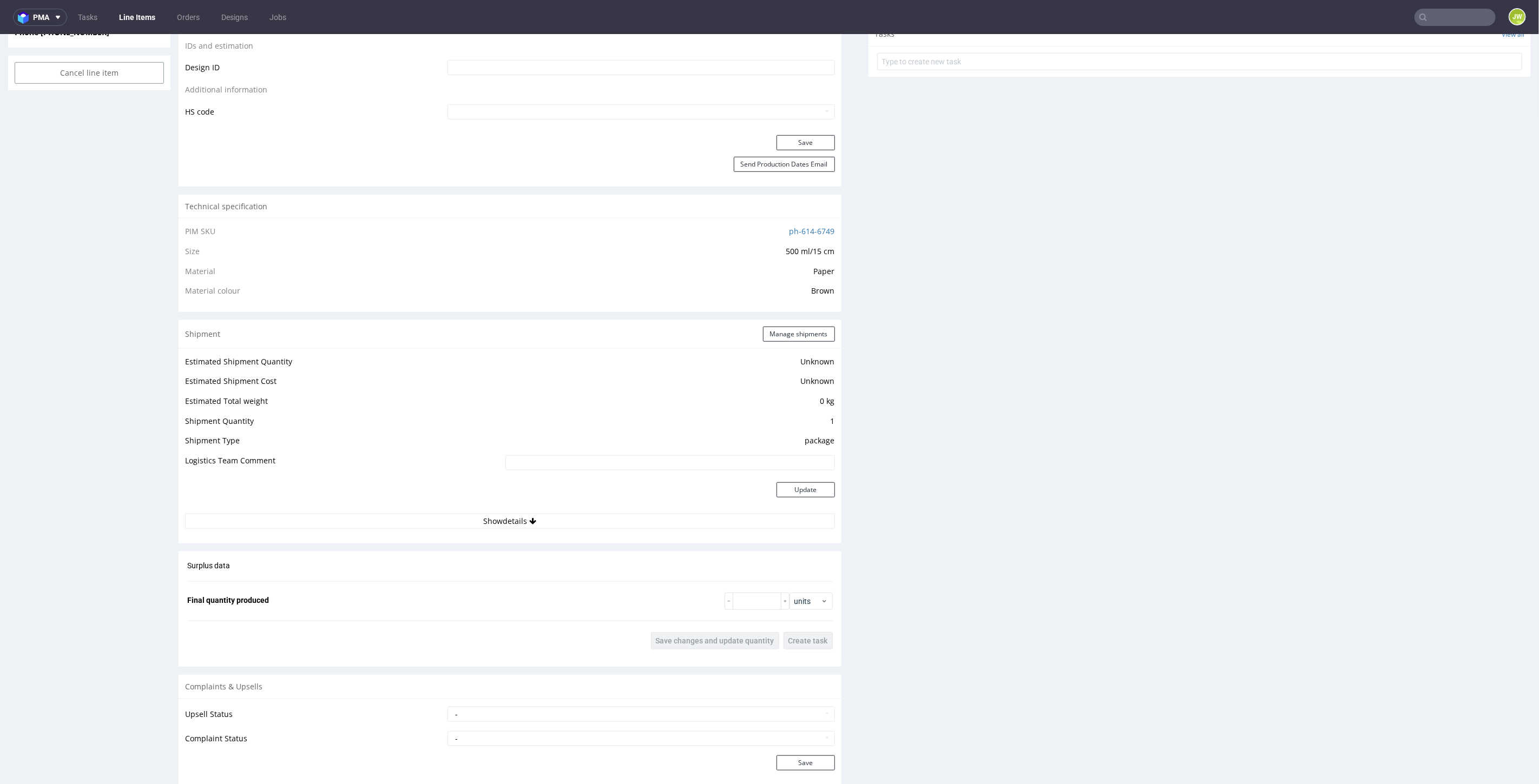
scroll to position [839, 0]
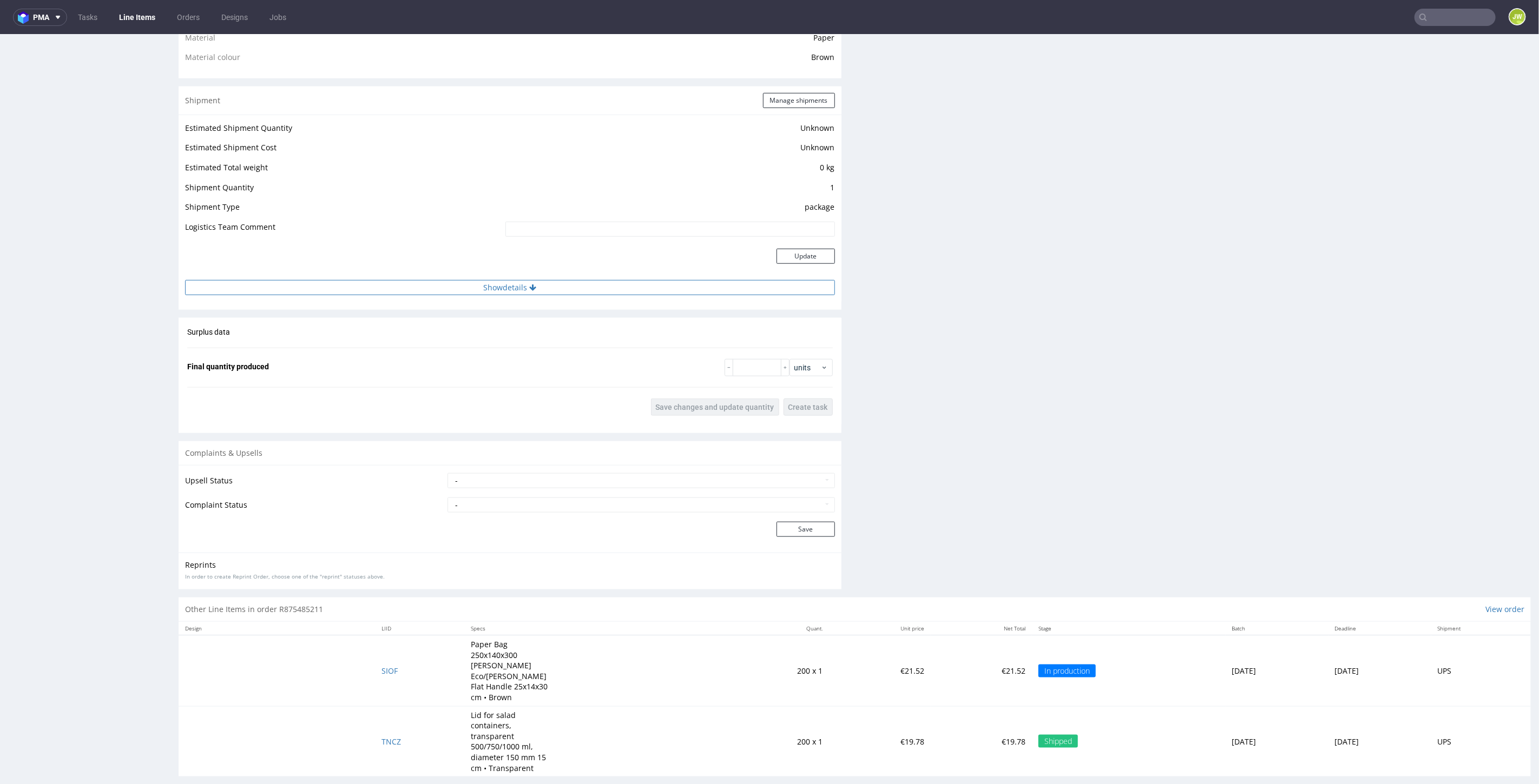
click at [508, 289] on button "Show details" at bounding box center [510, 287] width 650 height 15
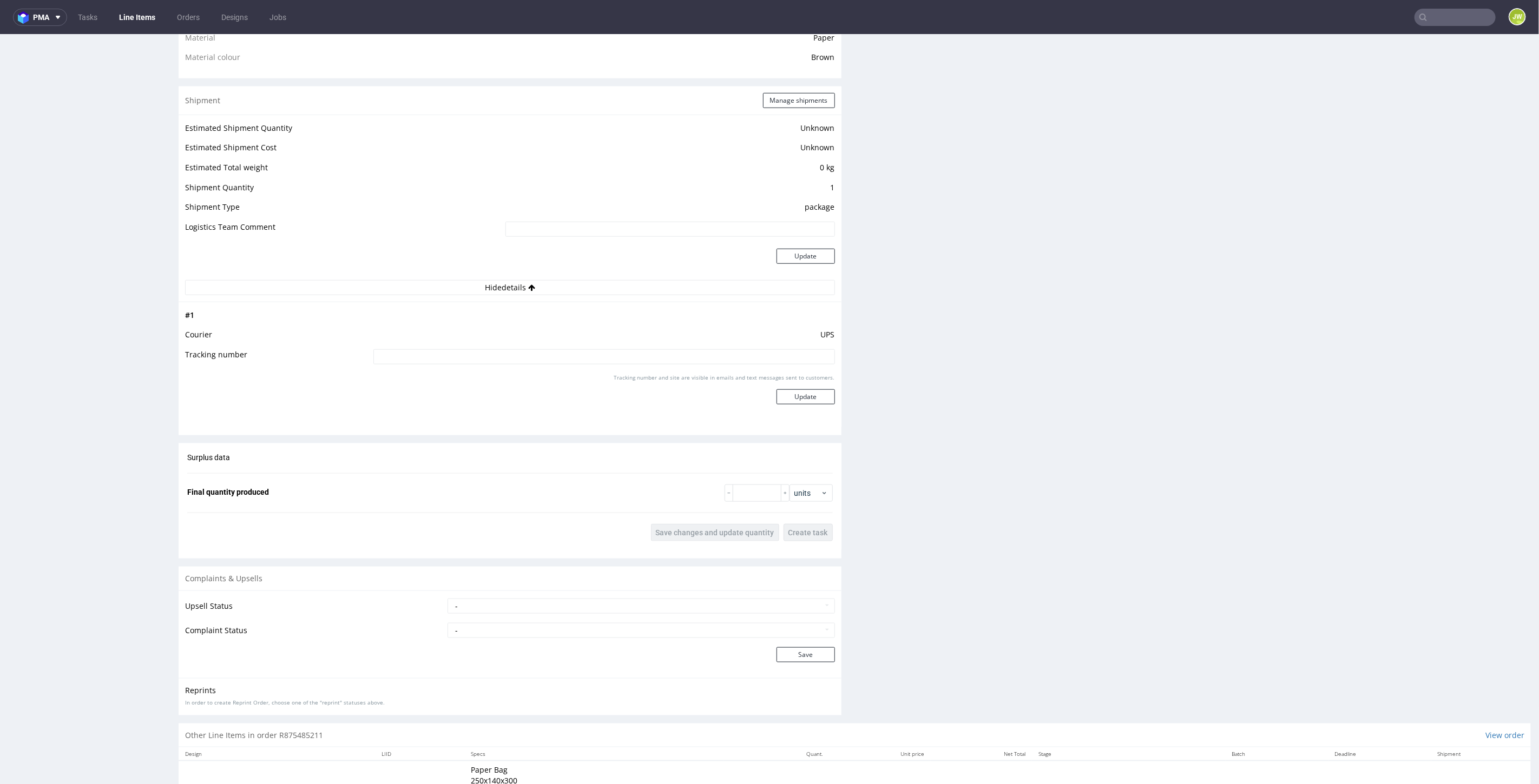
click at [474, 352] on input at bounding box center [604, 356] width 462 height 15
paste input "1Z5A15806898652258"
type input "1Z5A15806898652258"
click at [789, 394] on button "Update" at bounding box center [806, 396] width 59 height 15
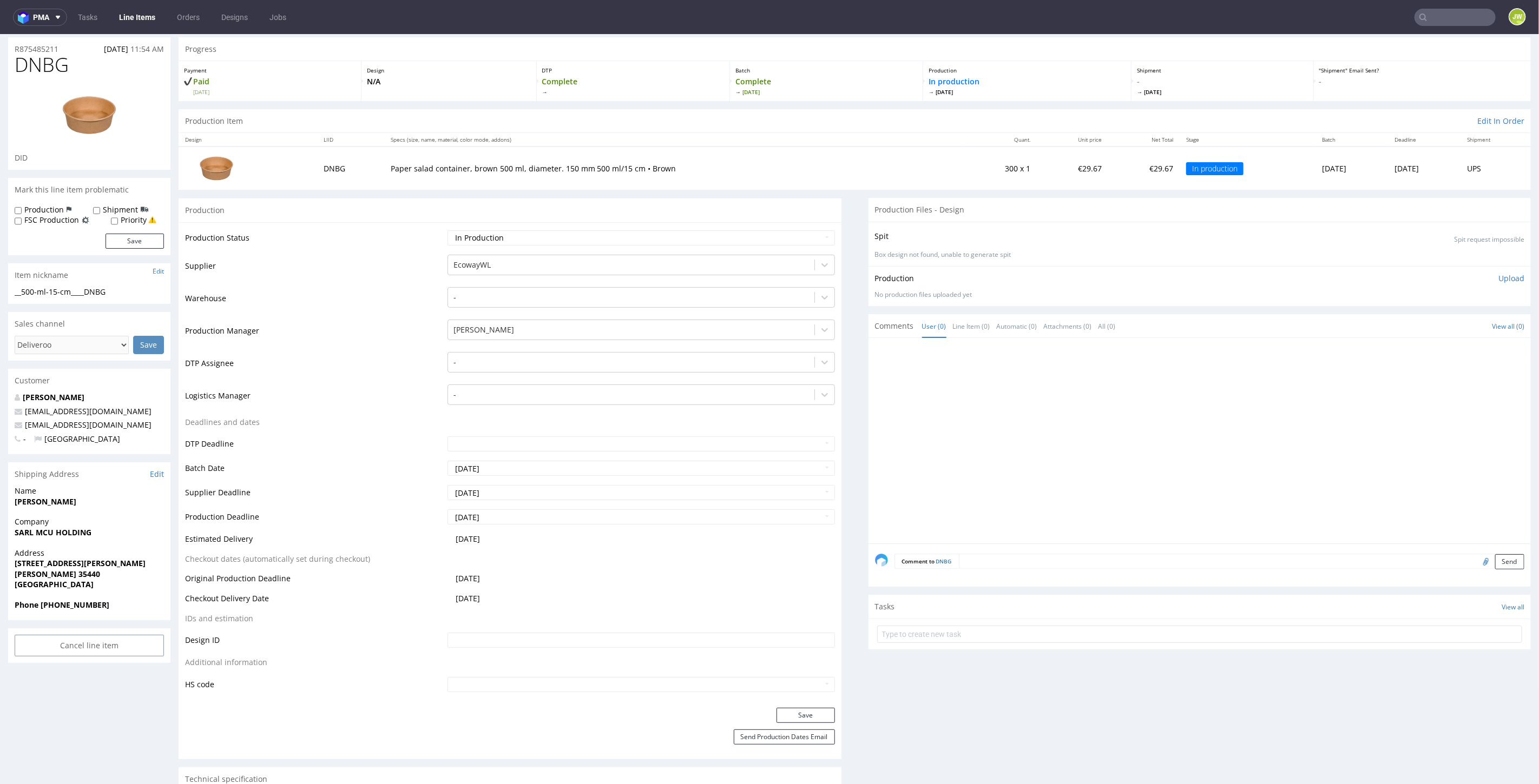
scroll to position [0, 0]
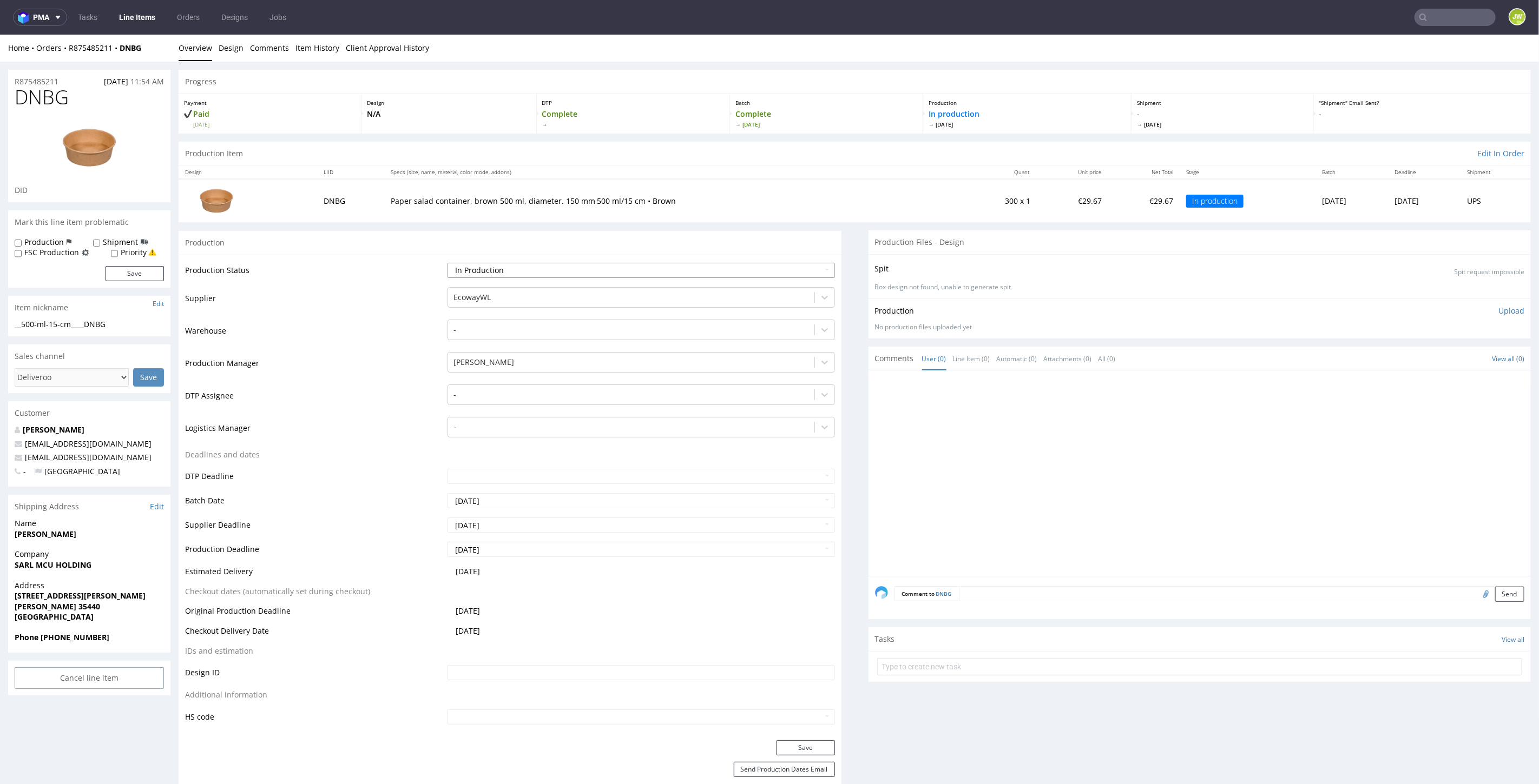
drag, startPoint x: 461, startPoint y: 266, endPoint x: 462, endPoint y: 273, distance: 7.1
click at [461, 266] on select "Waiting for Artwork Waiting for Diecut Waiting for Mockup Waiting for DTP Waiti…" at bounding box center [641, 269] width 387 height 15
select select "production_complete"
click at [447, 262] on select "Waiting for Artwork Waiting for Diecut Waiting for Mockup Waiting for DTP Waiti…" at bounding box center [641, 269] width 387 height 15
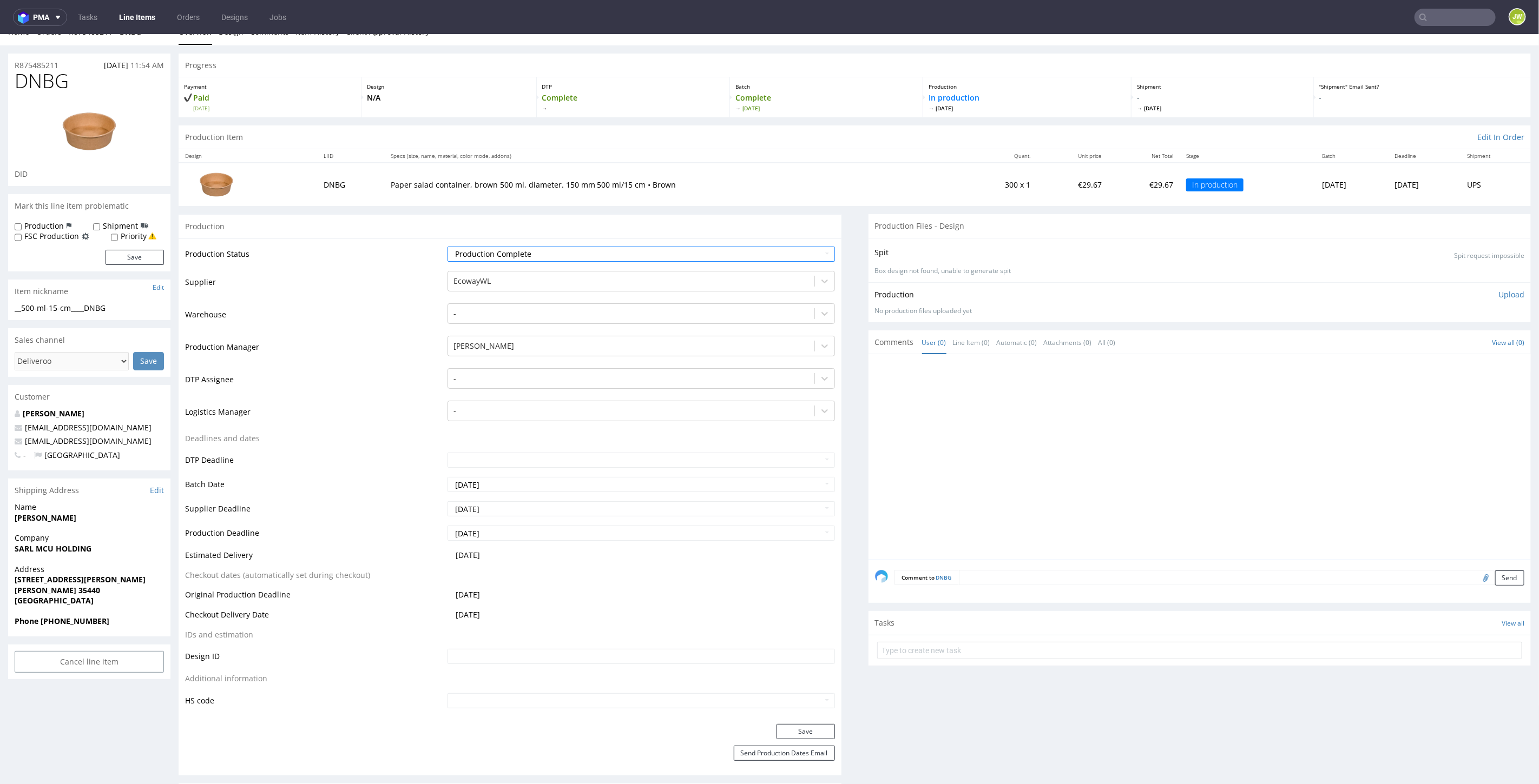
scroll to position [300, 0]
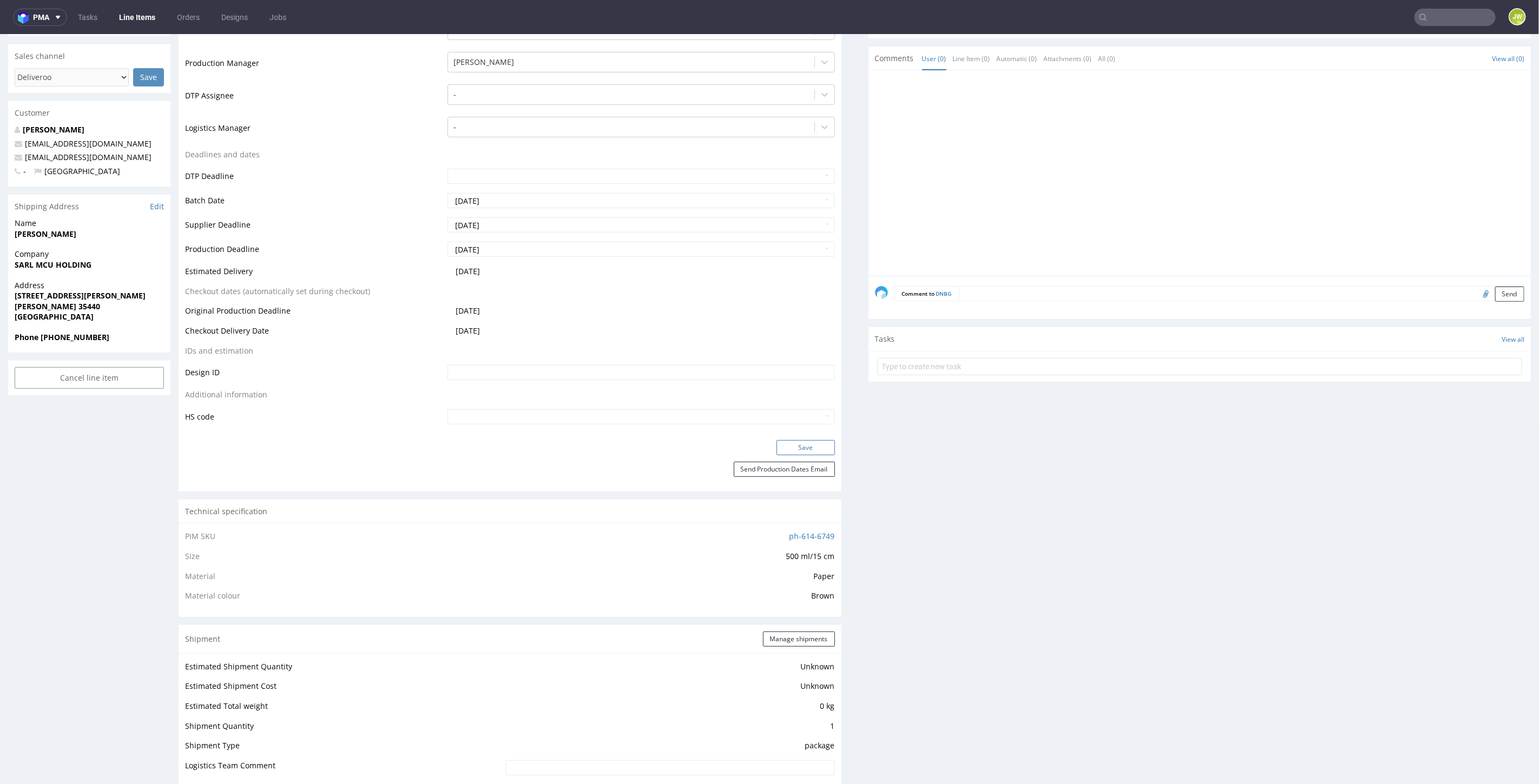
click at [777, 444] on button "Save" at bounding box center [806, 447] width 59 height 15
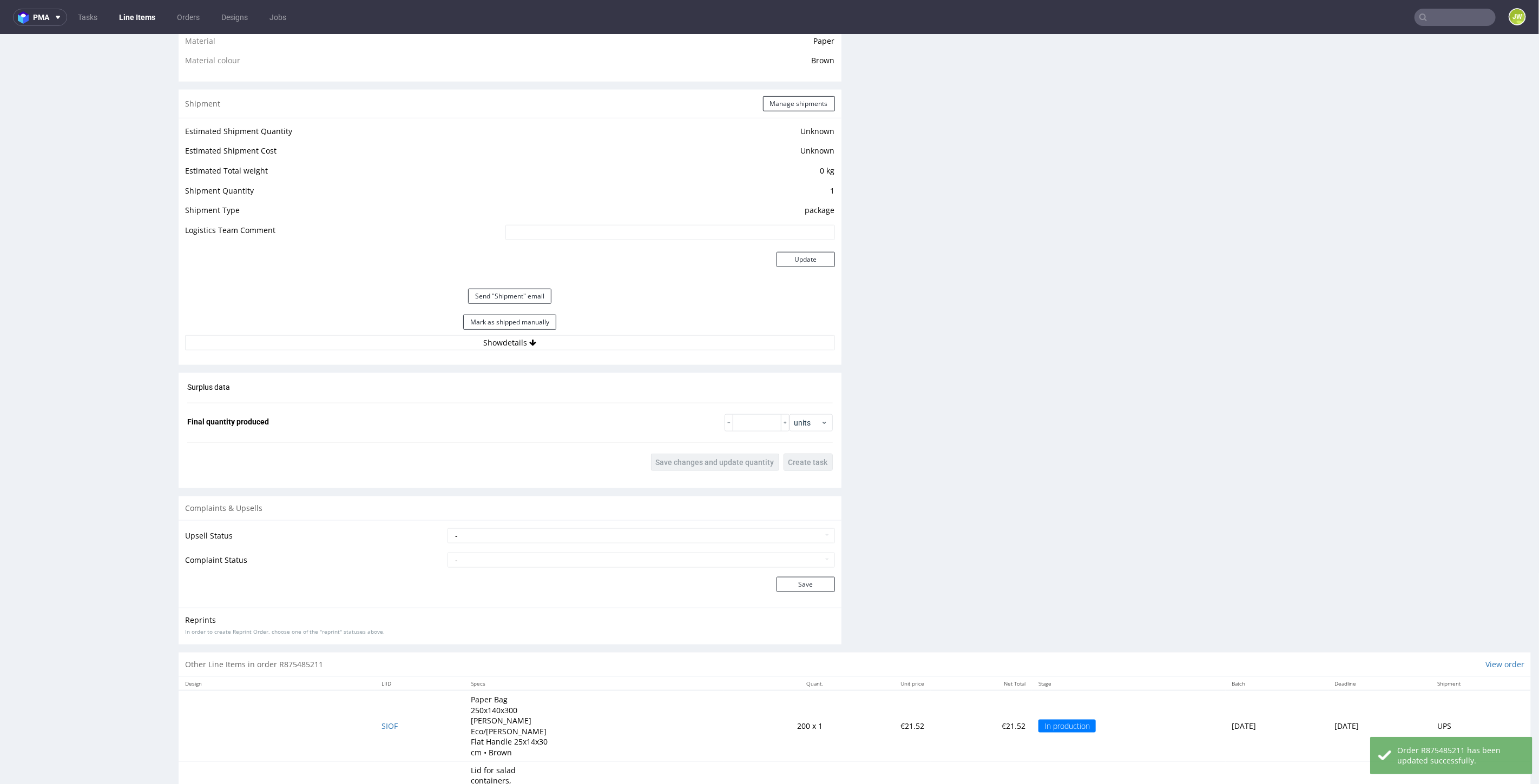
scroll to position [902, 0]
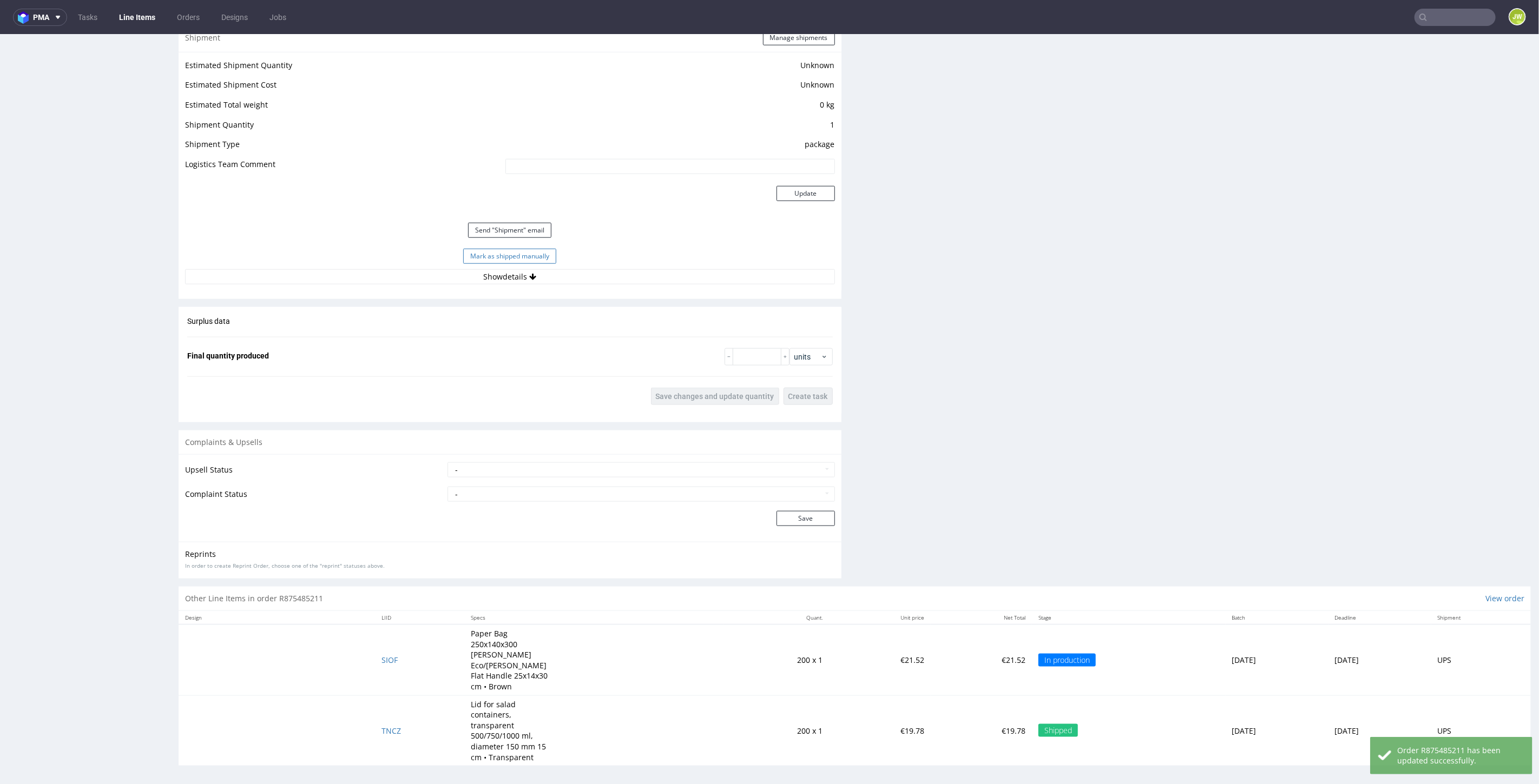
click at [505, 256] on button "Mark as shipped manually" at bounding box center [510, 256] width 93 height 15
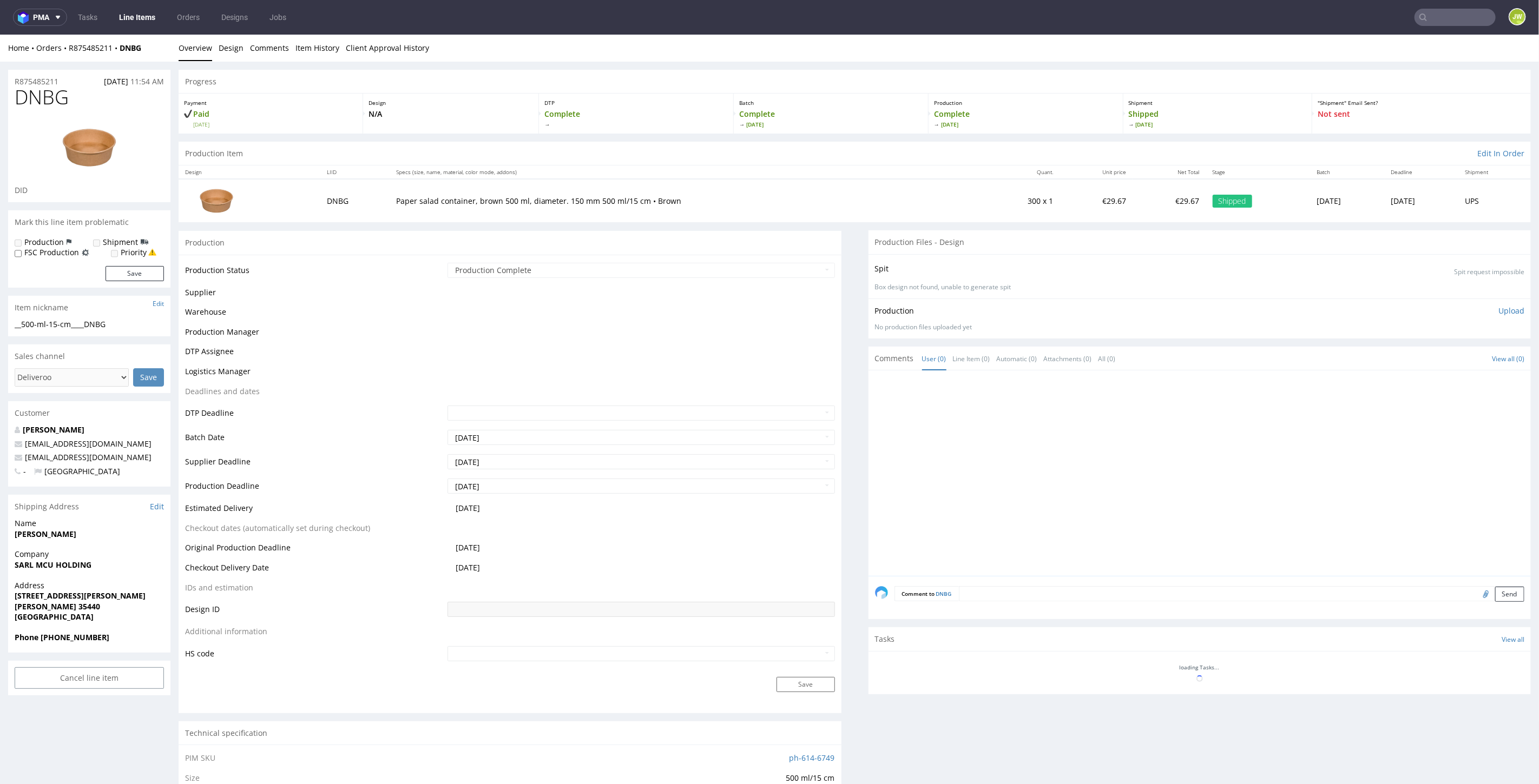
scroll to position [466, 0]
